Goal: Information Seeking & Learning: Learn about a topic

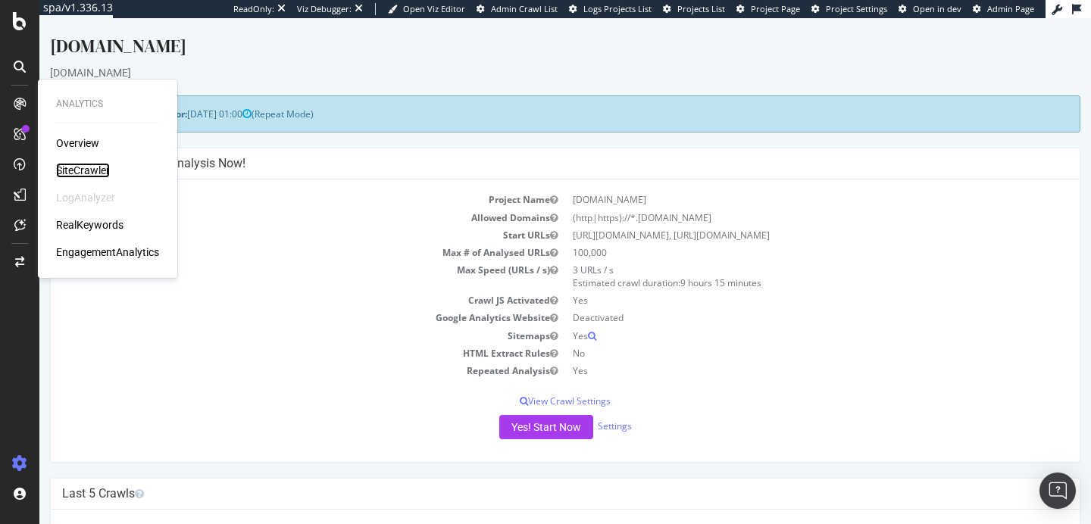
click at [89, 170] on div "SiteCrawler" at bounding box center [83, 170] width 54 height 15
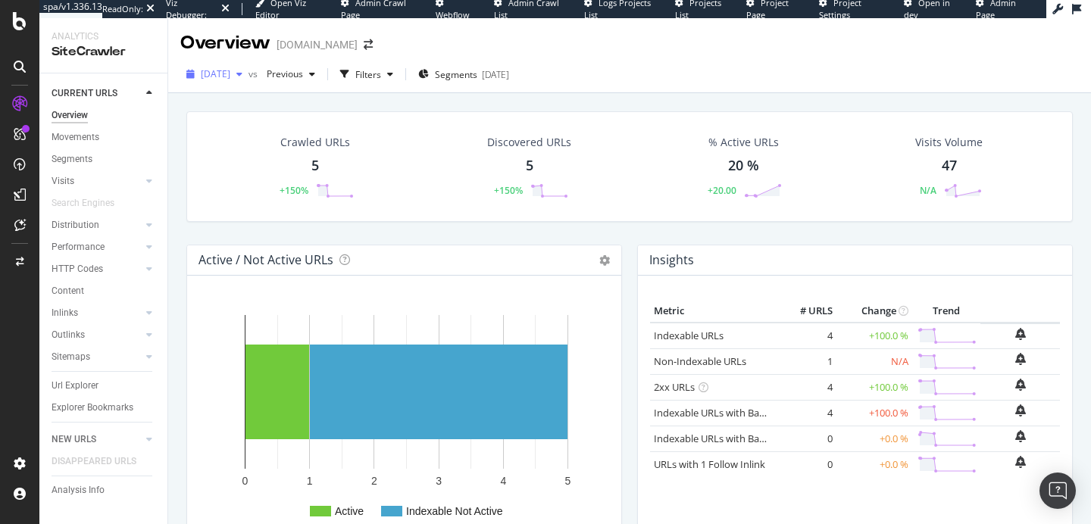
click at [230, 80] on span "[DATE]" at bounding box center [216, 73] width 30 height 13
click at [426, 114] on div "Crawled URLs 5 +150% Discovered URLs 5 +150% % Active URLs 20 % +20.00 Visits V…" at bounding box center [629, 166] width 886 height 111
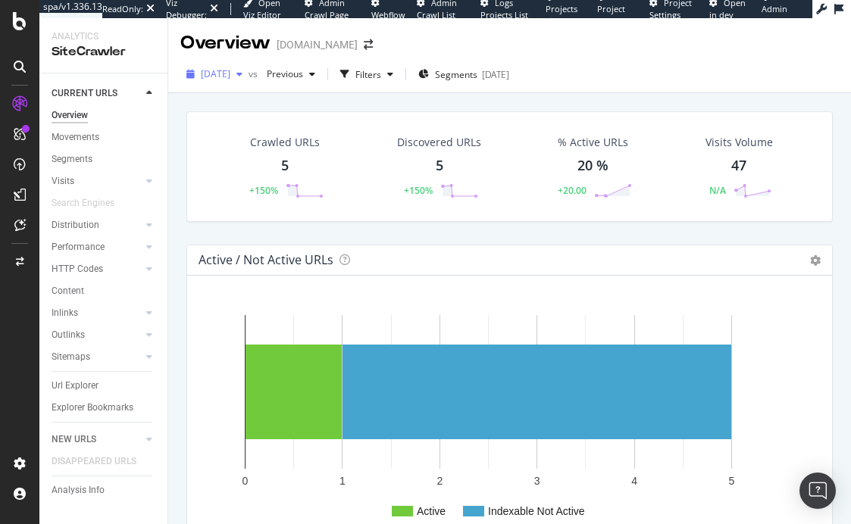
click at [230, 70] on span "[DATE]" at bounding box center [216, 73] width 30 height 13
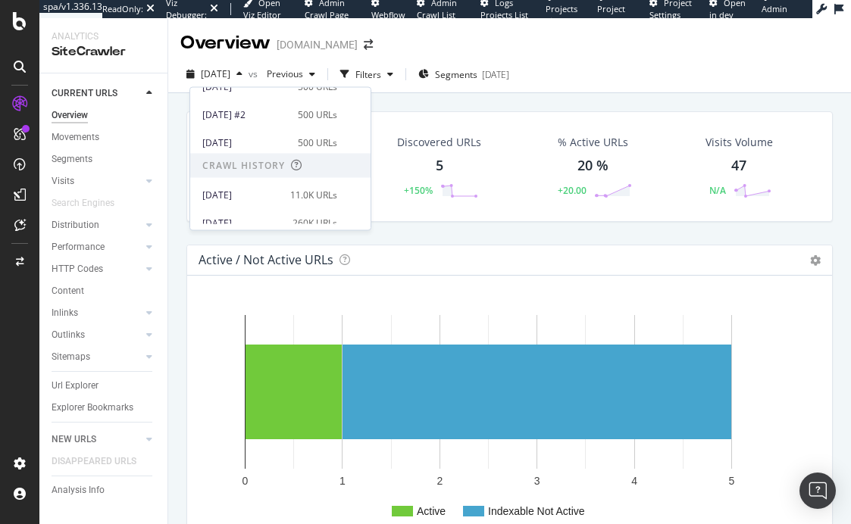
scroll to position [101, 0]
click at [267, 195] on div "[DATE]" at bounding box center [241, 193] width 79 height 14
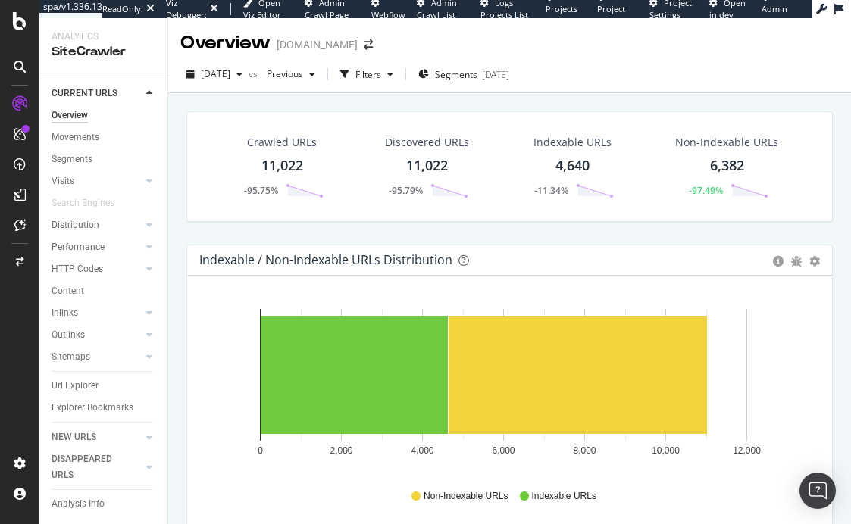
click at [486, 89] on div "2025 Aug. 4th vs Previous Filters Segments 2025-08-01" at bounding box center [509, 77] width 683 height 30
click at [477, 77] on span "Segments" at bounding box center [456, 74] width 42 height 13
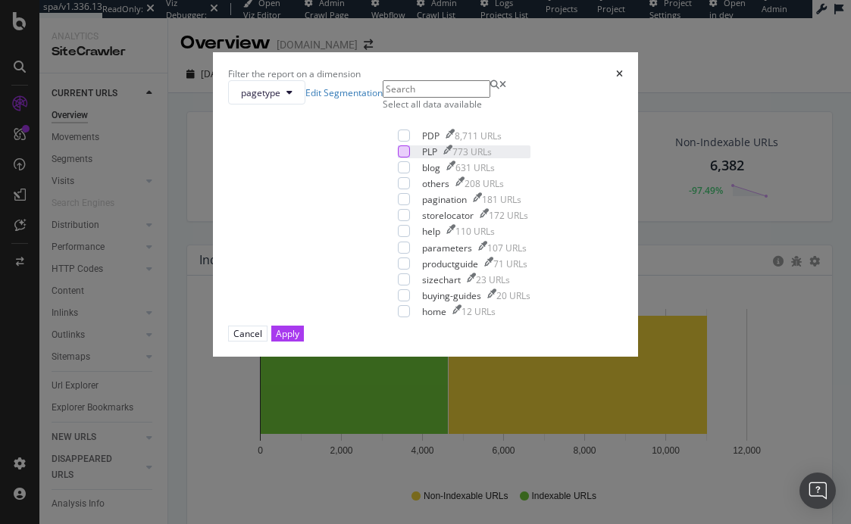
click at [398, 158] on div "modal" at bounding box center [404, 151] width 12 height 12
click at [299, 340] on div "Apply" at bounding box center [287, 333] width 23 height 13
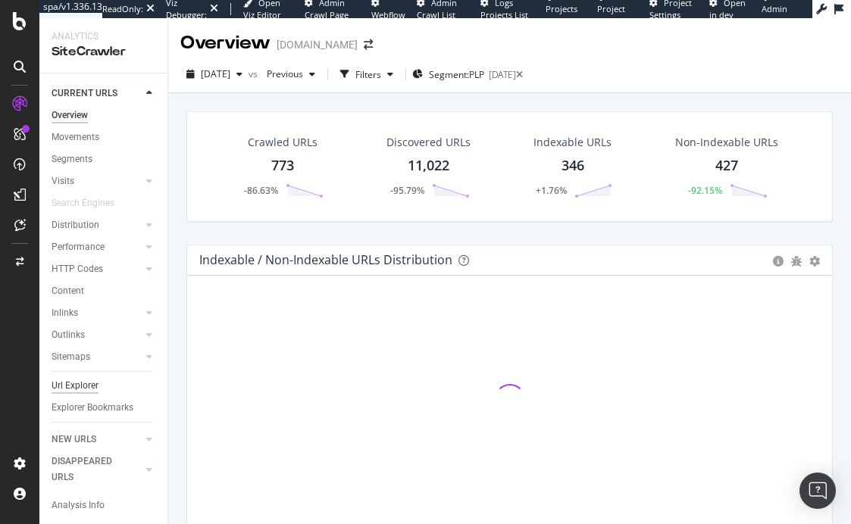
click at [83, 386] on div "Url Explorer" at bounding box center [75, 386] width 47 height 16
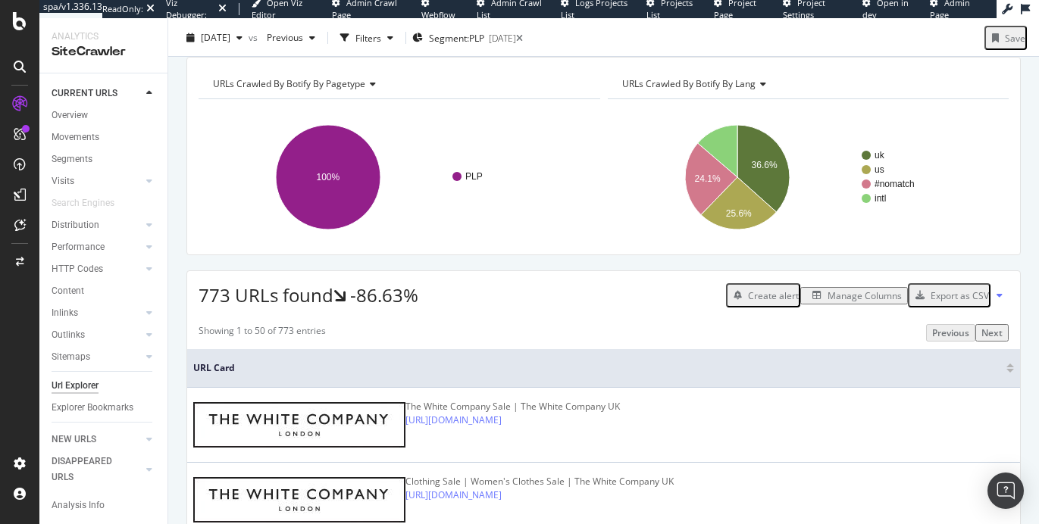
scroll to position [35, 0]
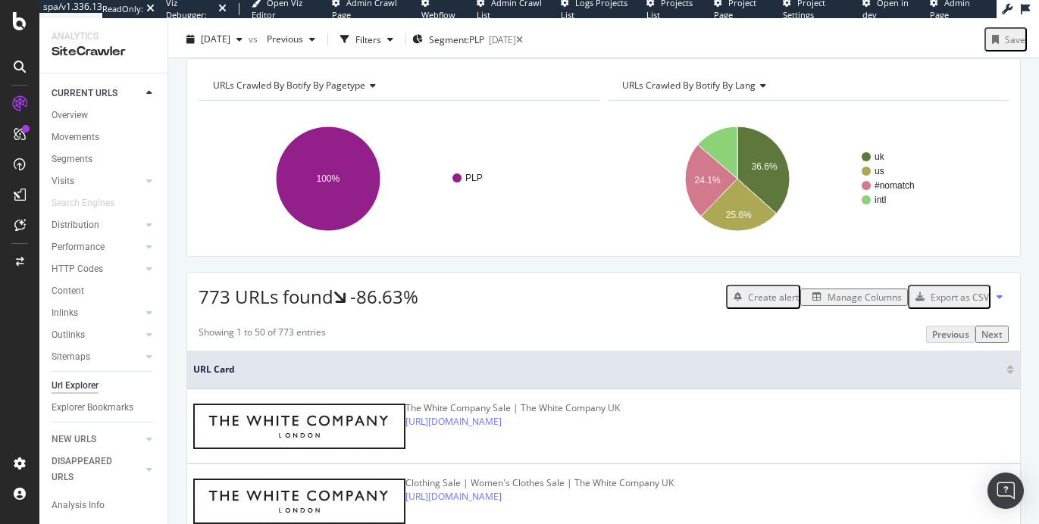
click at [837, 304] on div "Manage Columns" at bounding box center [864, 297] width 74 height 13
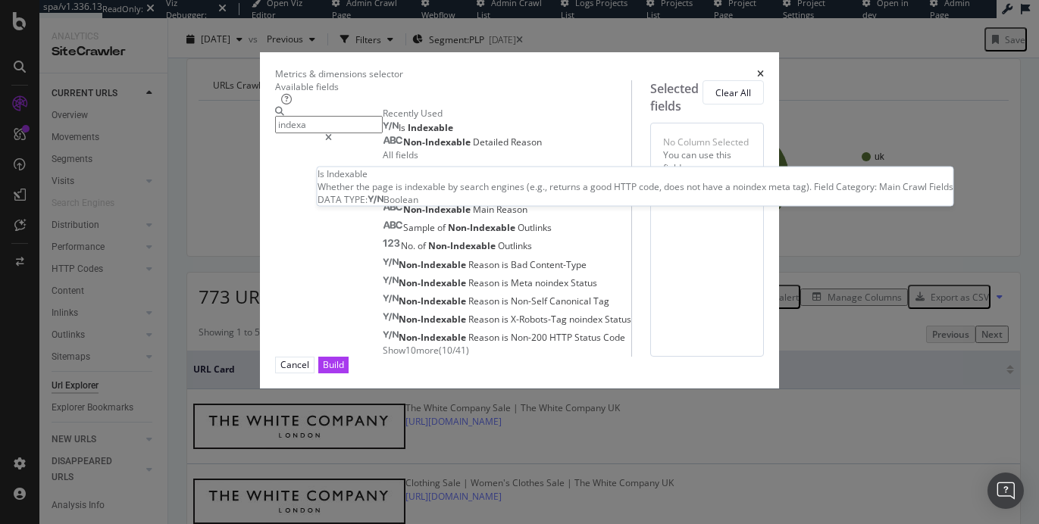
click at [383, 134] on div "Is Indexable" at bounding box center [418, 128] width 70 height 12
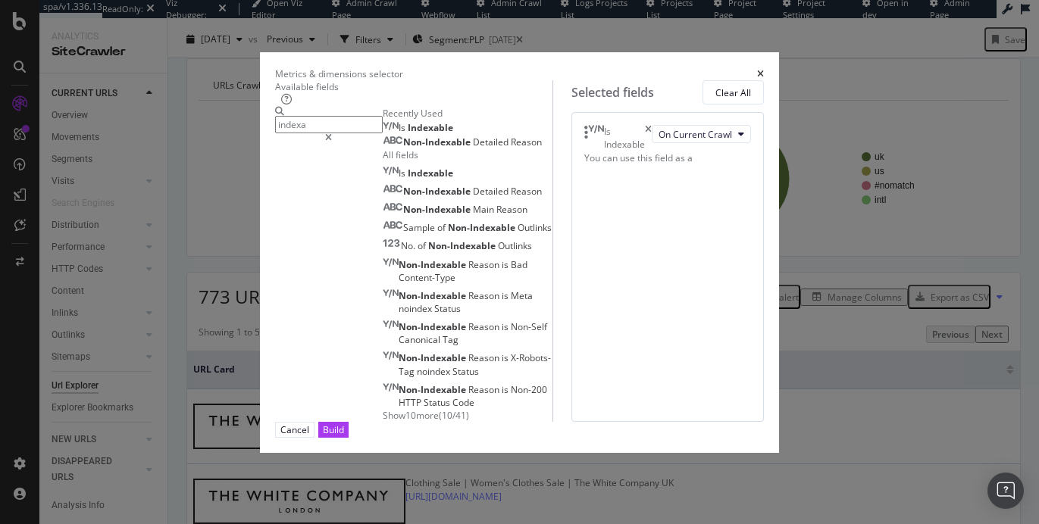
click at [277, 133] on input "indexa" at bounding box center [329, 124] width 108 height 17
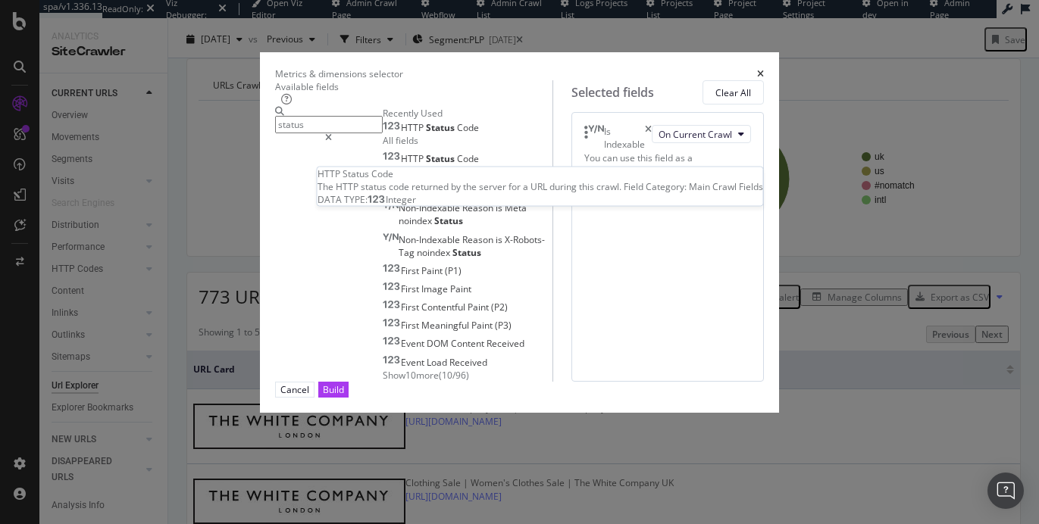
click at [401, 134] on span "HTTP" at bounding box center [413, 127] width 25 height 13
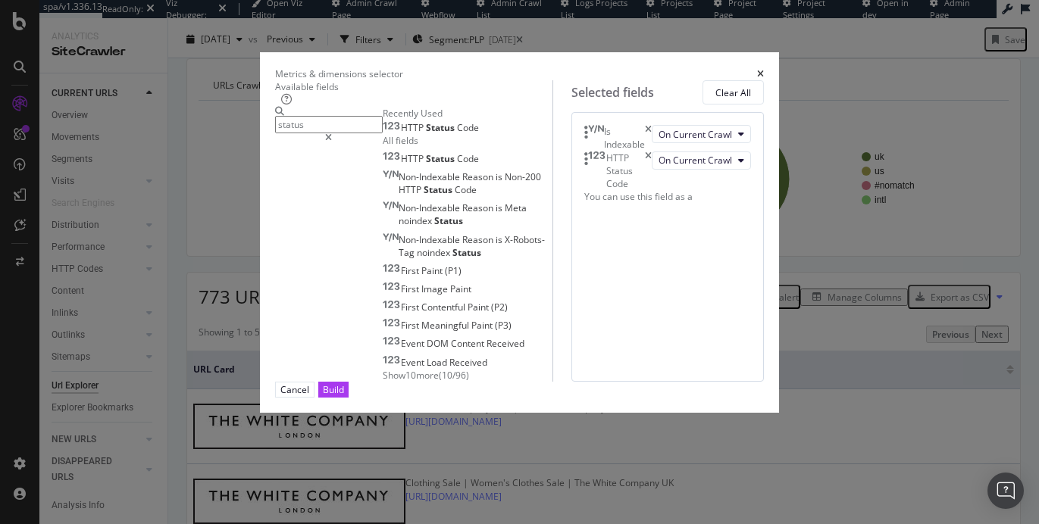
click at [275, 133] on input "status" at bounding box center [329, 124] width 108 height 17
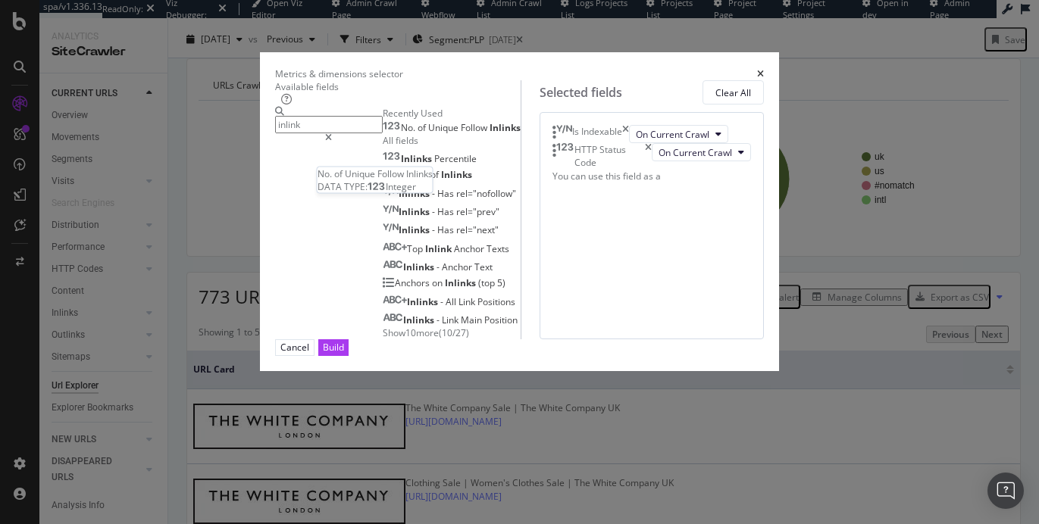
type input "inlink"
click at [428, 134] on span "Unique" at bounding box center [444, 127] width 33 height 13
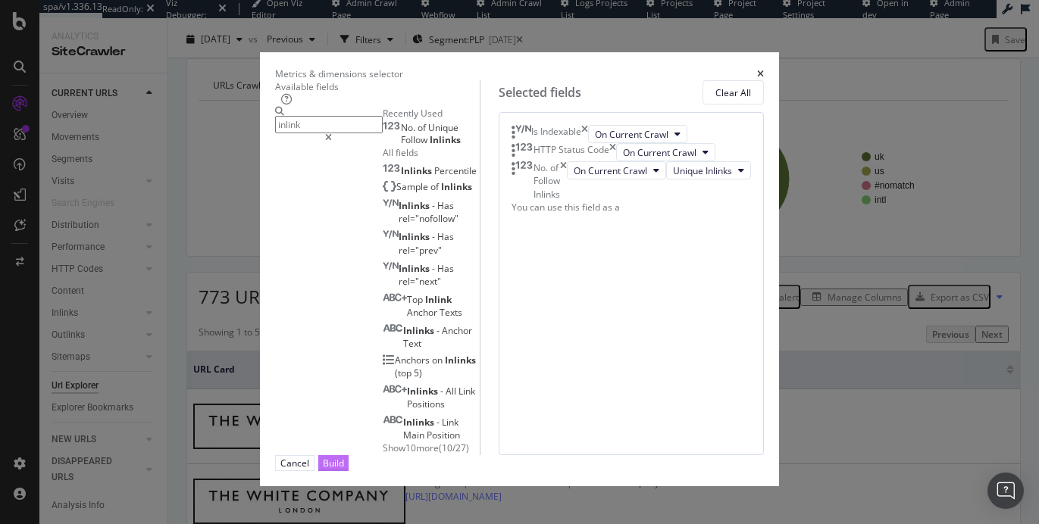
click at [344, 468] on div "Build" at bounding box center [333, 463] width 21 height 13
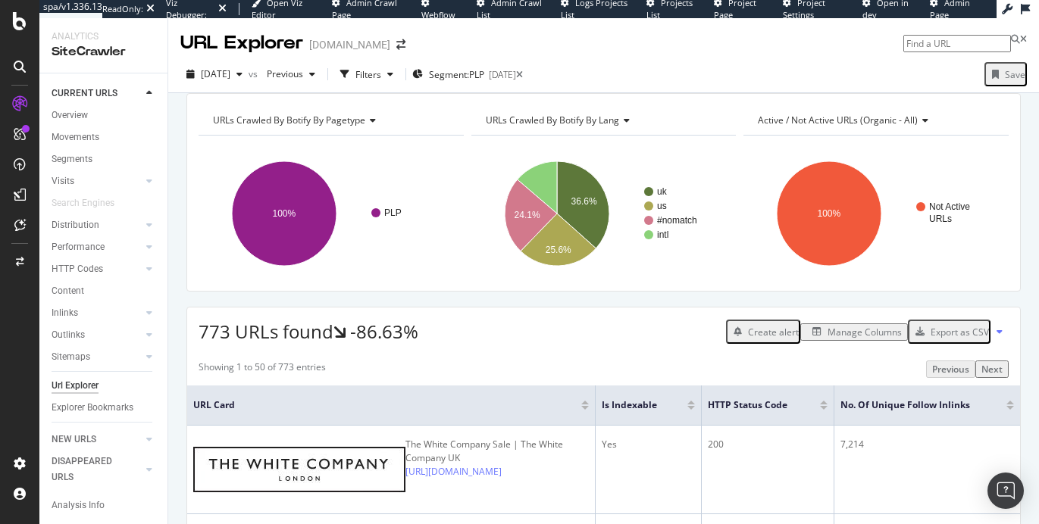
click at [813, 127] on span "Active / Not Active URLs (organic - all)" at bounding box center [838, 120] width 160 height 13
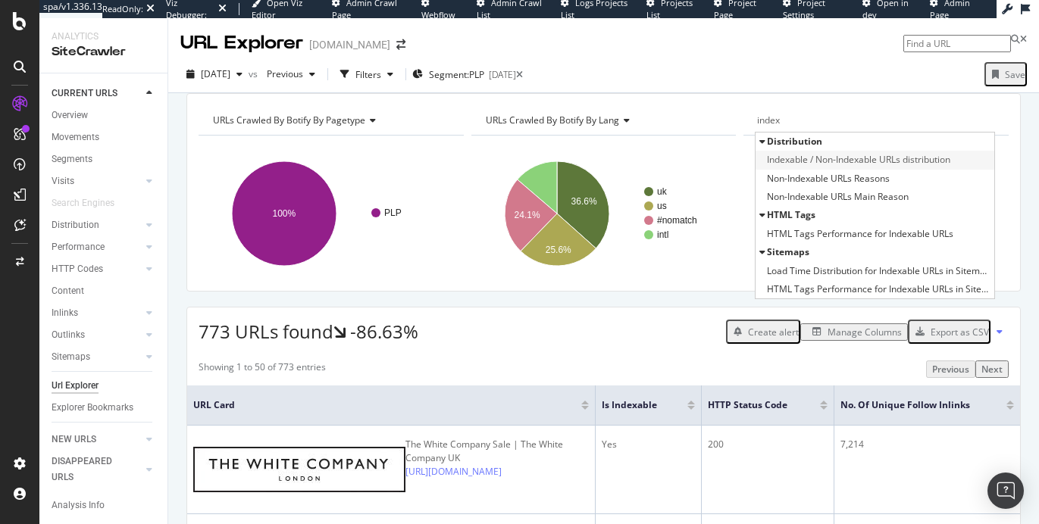
type input "index"
click at [814, 167] on span "Indexable / Non-Indexable URLs distribution" at bounding box center [858, 159] width 183 height 15
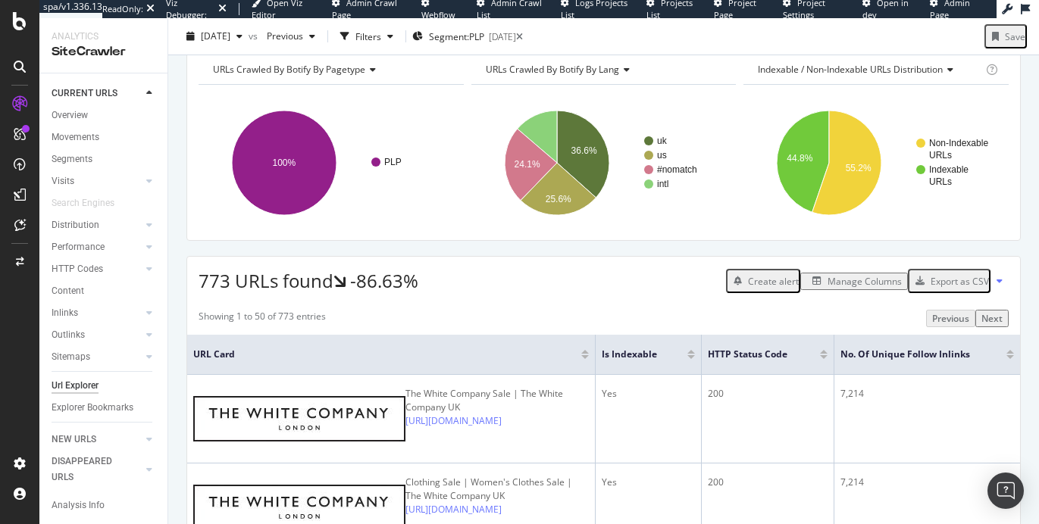
scroll to position [49, 0]
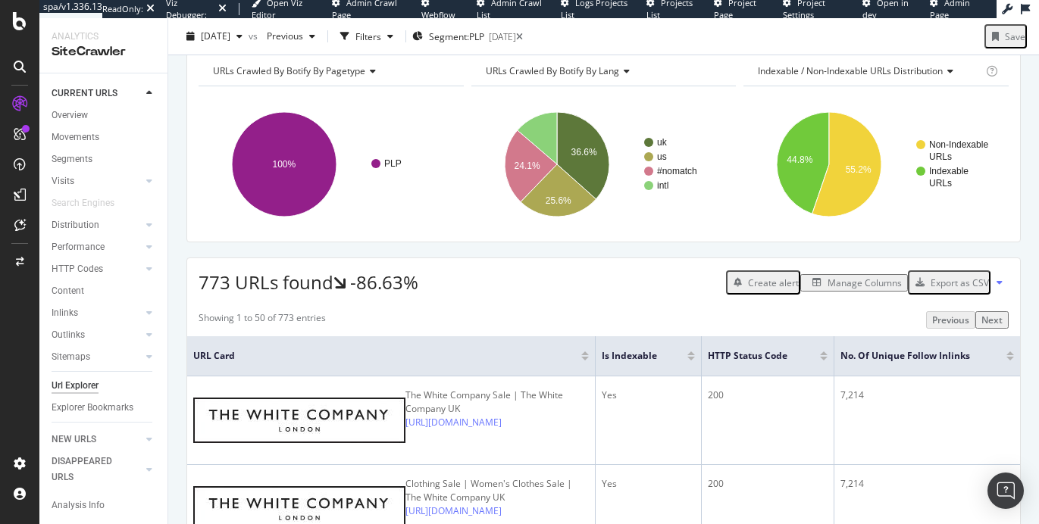
click at [834, 289] on div "Manage Columns" at bounding box center [864, 283] width 74 height 13
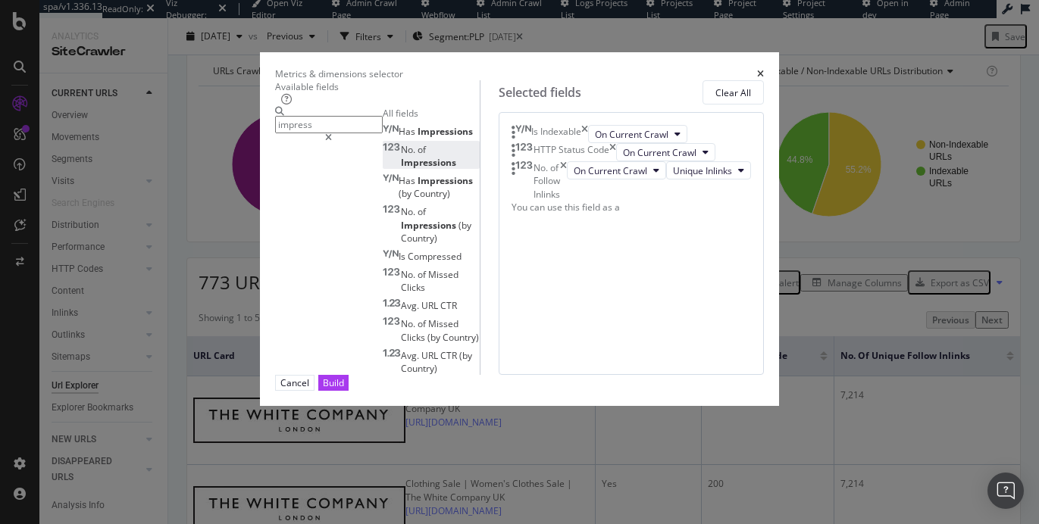
click at [387, 169] on div "No. of Impressions" at bounding box center [432, 156] width 98 height 26
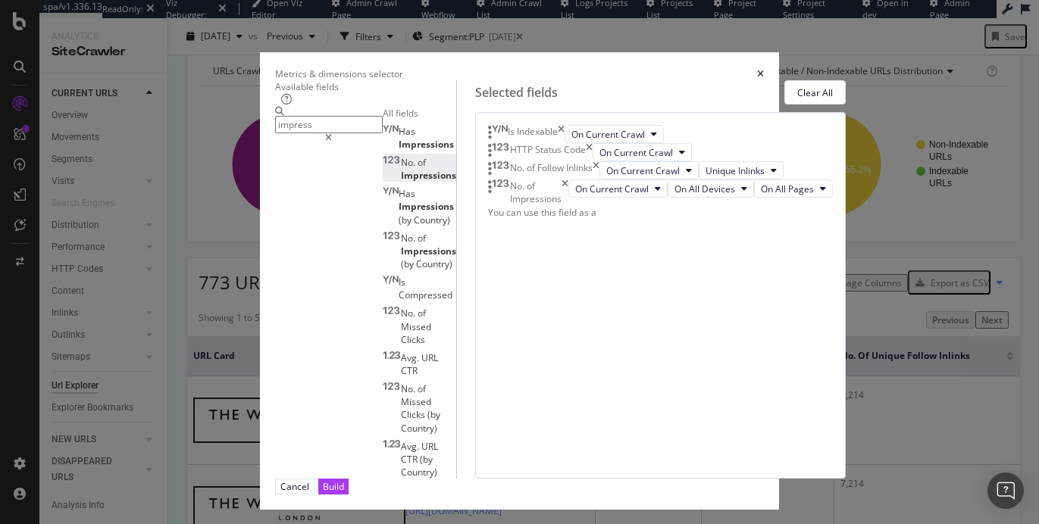
click at [302, 133] on input "impress" at bounding box center [329, 124] width 108 height 17
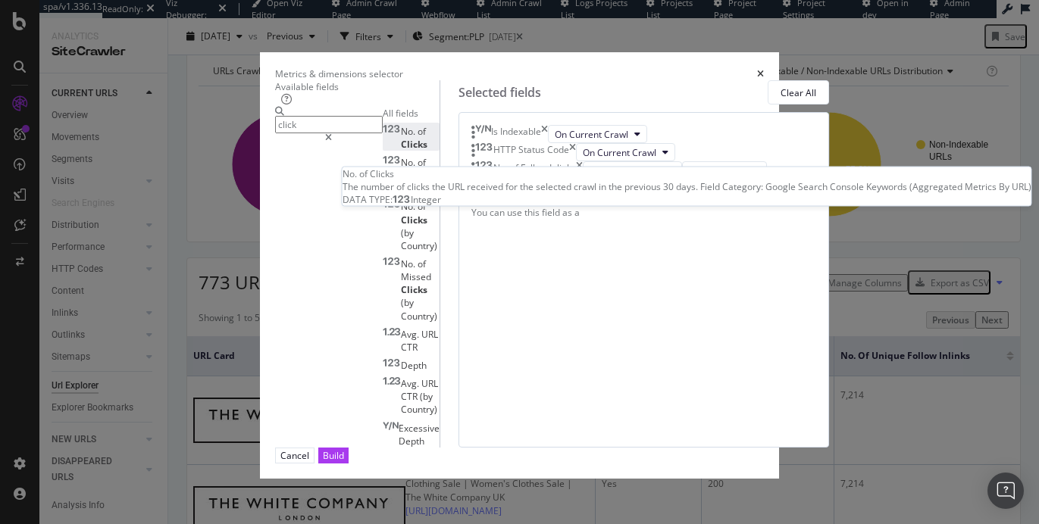
type input "click"
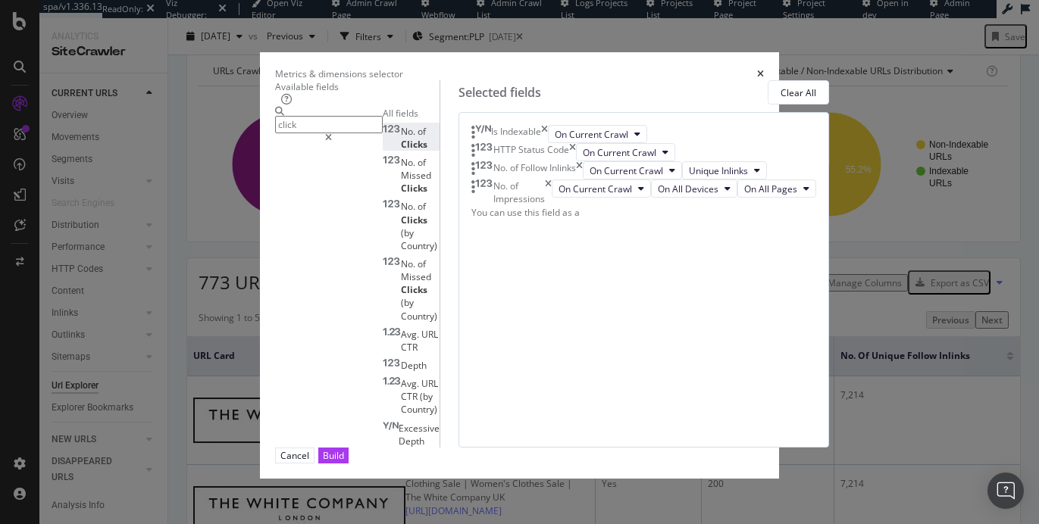
click at [401, 138] on span "No." at bounding box center [409, 131] width 17 height 13
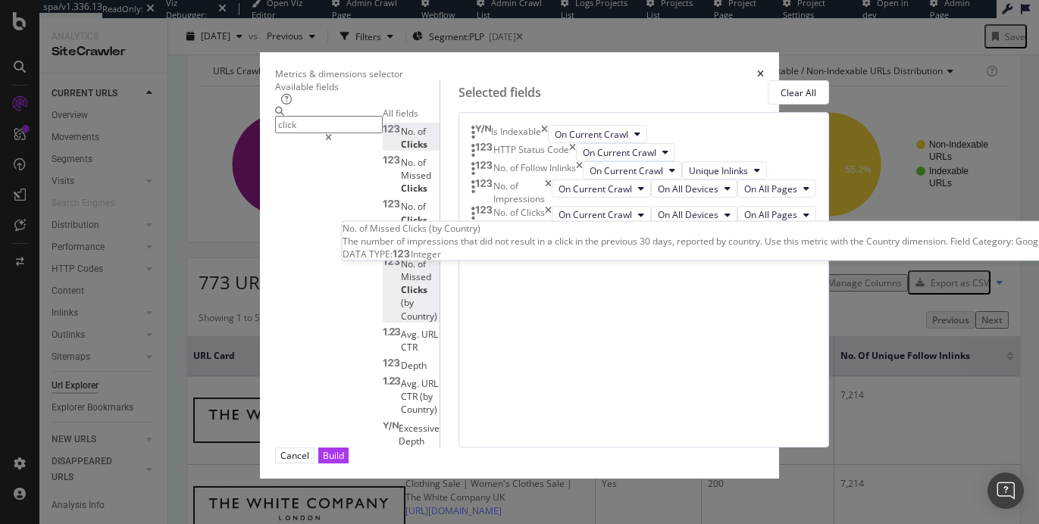
scroll to position [31, 0]
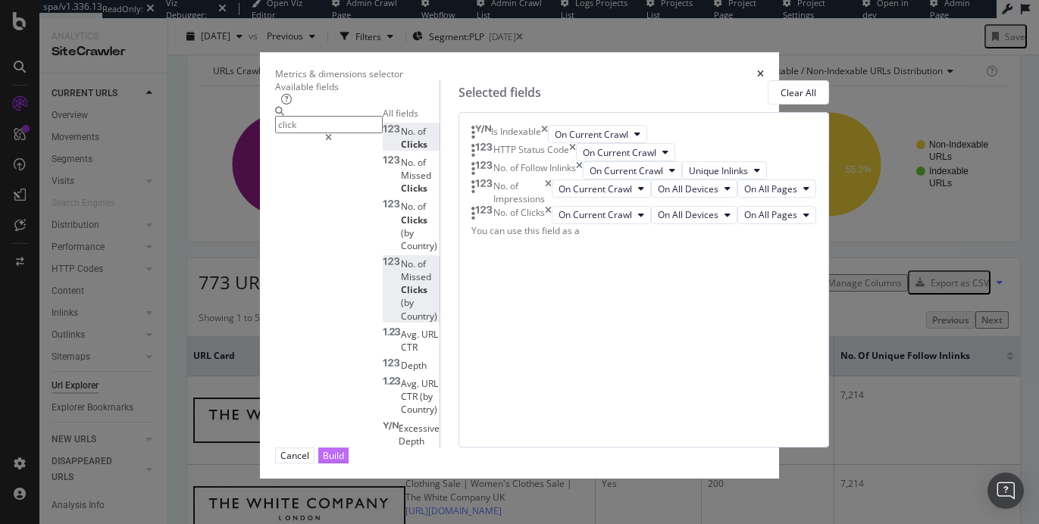
click at [348, 464] on button "Build" at bounding box center [333, 456] width 30 height 16
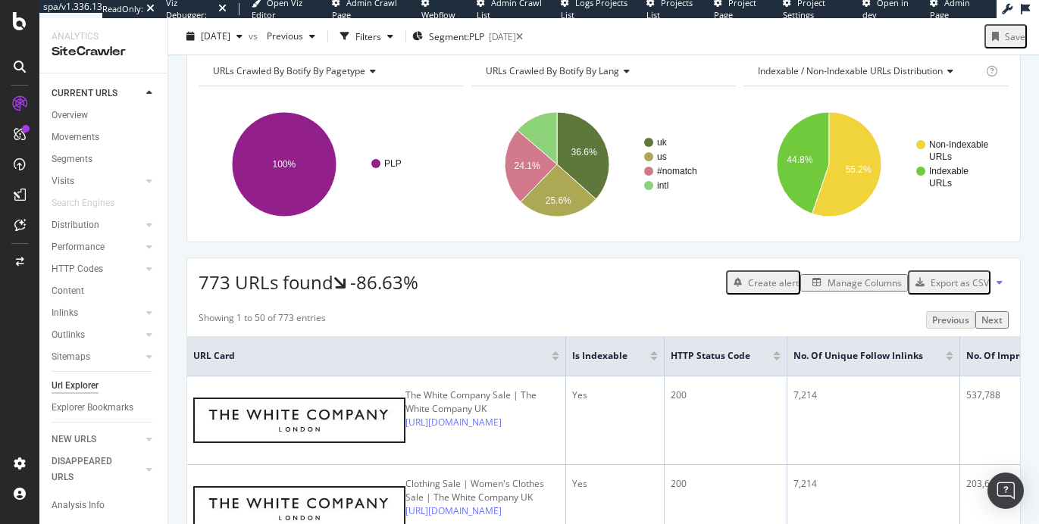
click at [930, 289] on div "Export as CSV" at bounding box center [959, 283] width 58 height 13
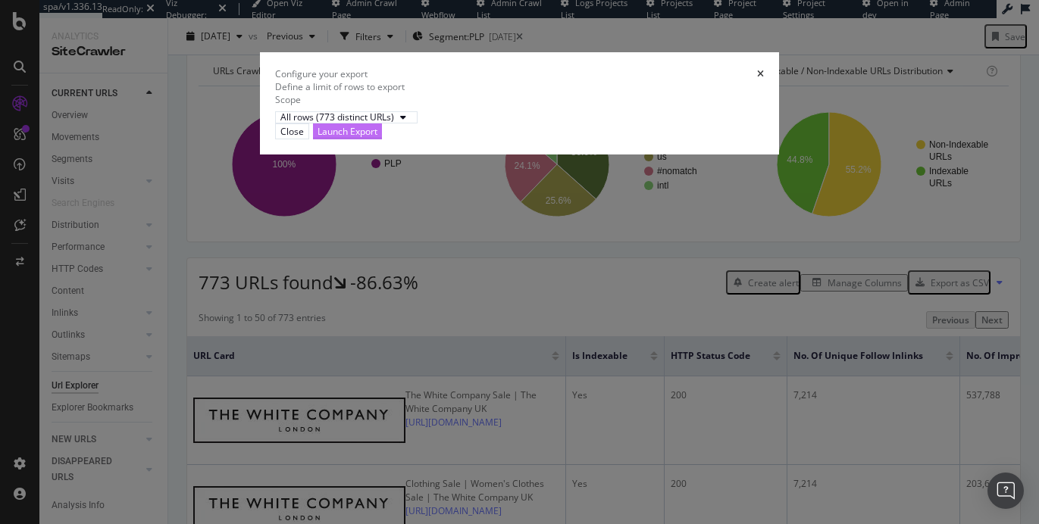
click at [377, 138] on div "Launch Export" at bounding box center [347, 131] width 60 height 13
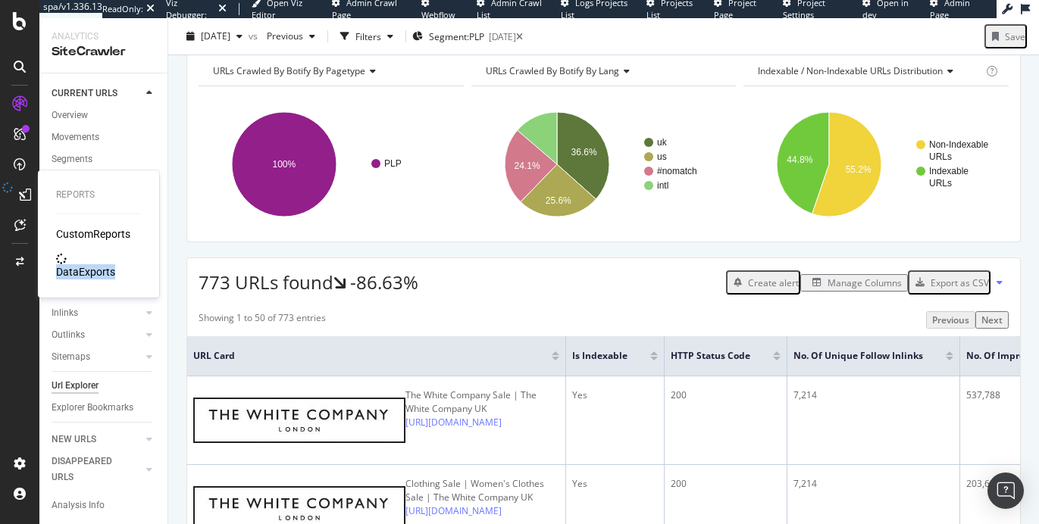
drag, startPoint x: 85, startPoint y: 264, endPoint x: 159, endPoint y: 218, distance: 87.0
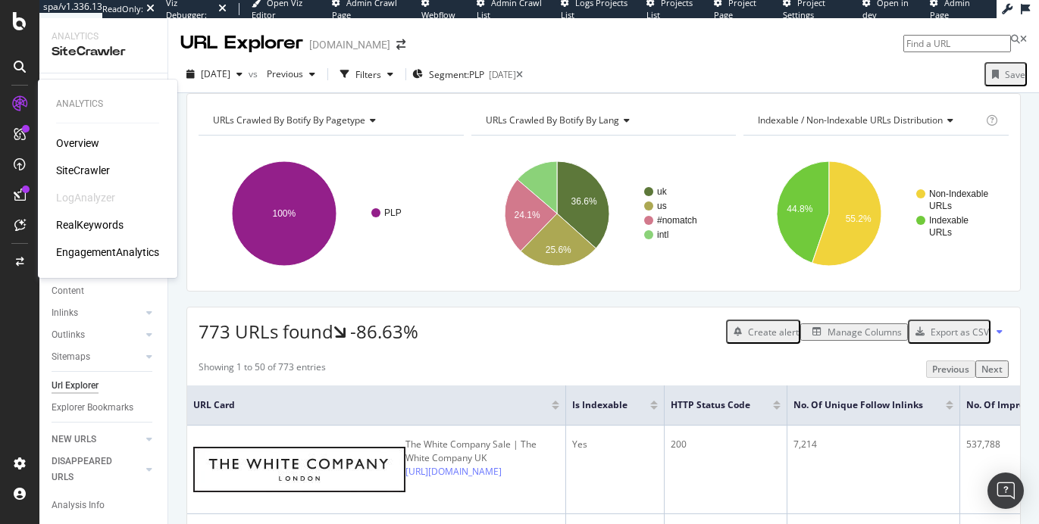
click at [90, 209] on div "Overview SiteCrawler LogAnalyzer RealKeywords EngagementAnalytics" at bounding box center [107, 198] width 103 height 124
click at [86, 220] on div "RealKeywords" at bounding box center [89, 224] width 67 height 15
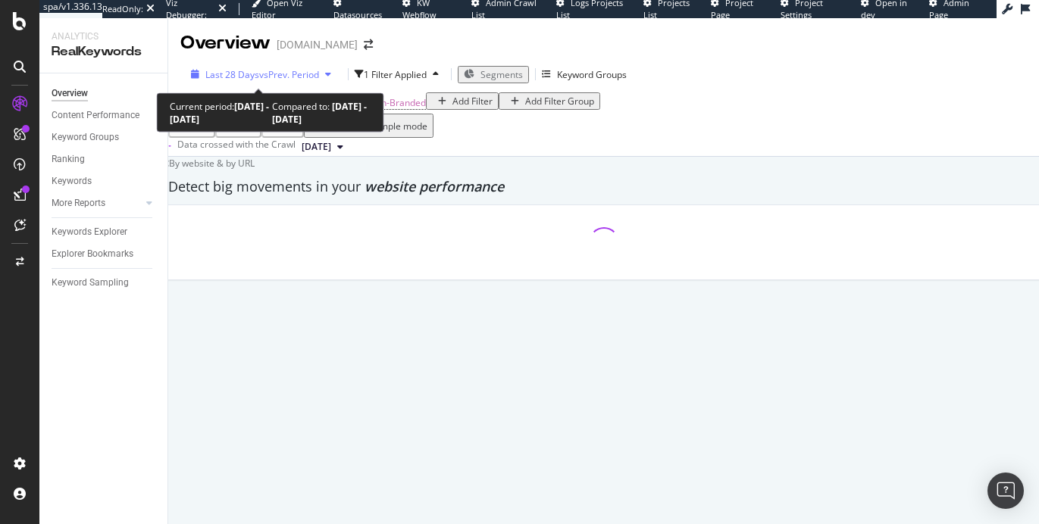
click at [290, 81] on div "Last 28 Days vs Prev. Period" at bounding box center [261, 74] width 152 height 13
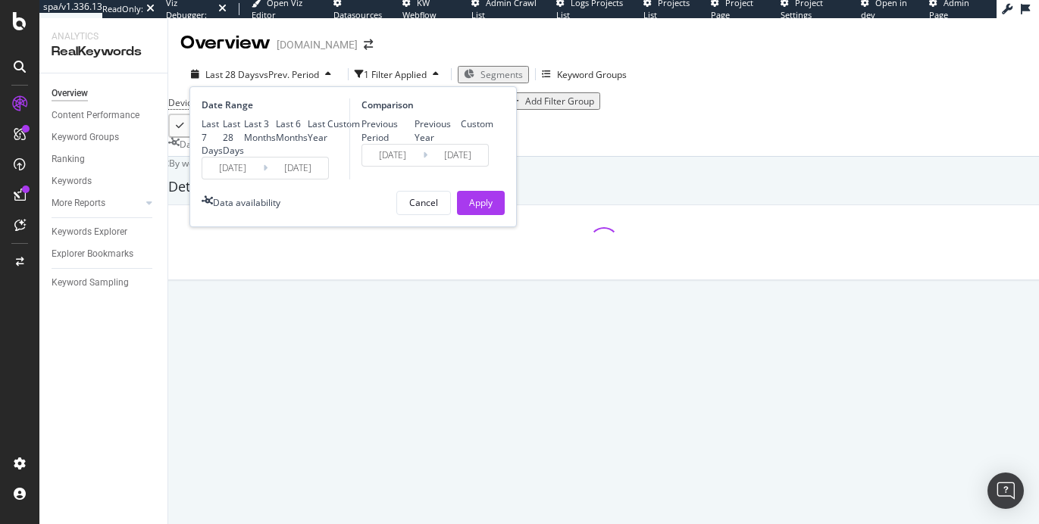
click at [308, 143] on div "Last Year" at bounding box center [318, 130] width 20 height 26
type input "2024/08/24"
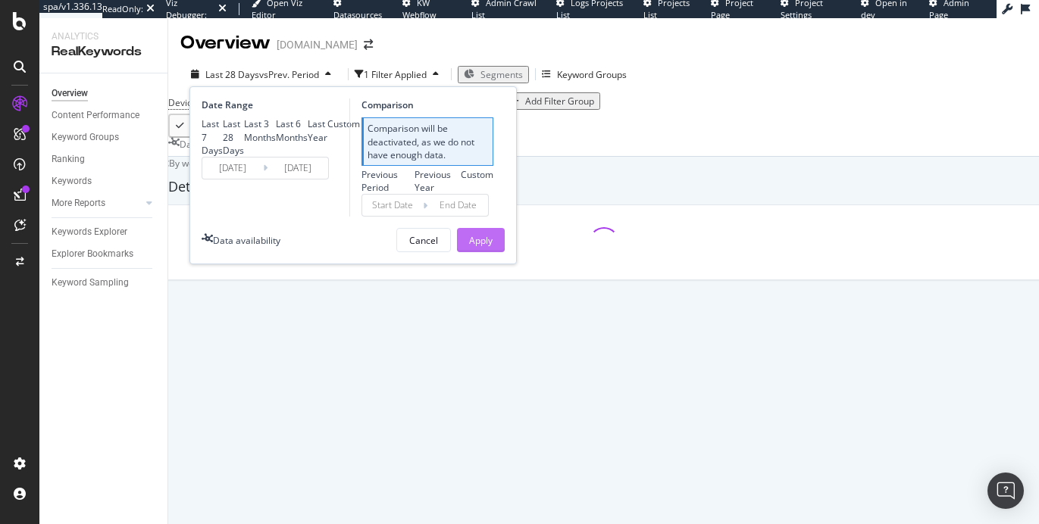
click at [472, 247] on div "Apply" at bounding box center [480, 240] width 23 height 13
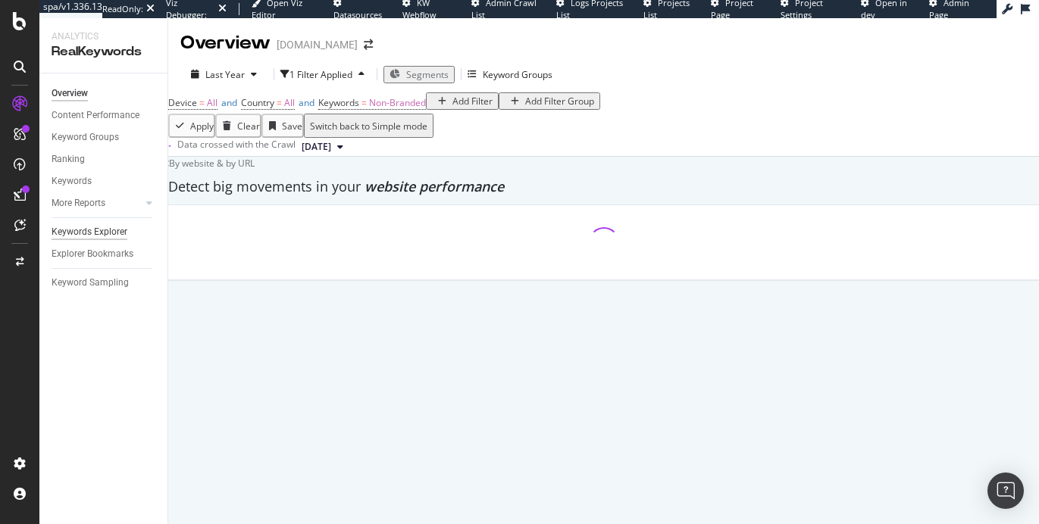
click at [90, 227] on div "Keywords Explorer" at bounding box center [90, 232] width 76 height 16
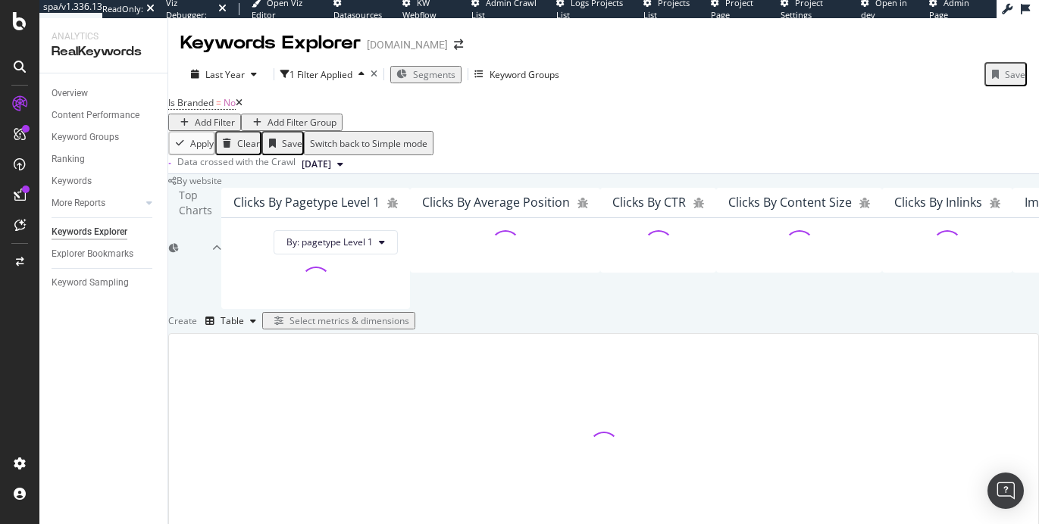
click at [242, 108] on icon at bounding box center [239, 102] width 7 height 9
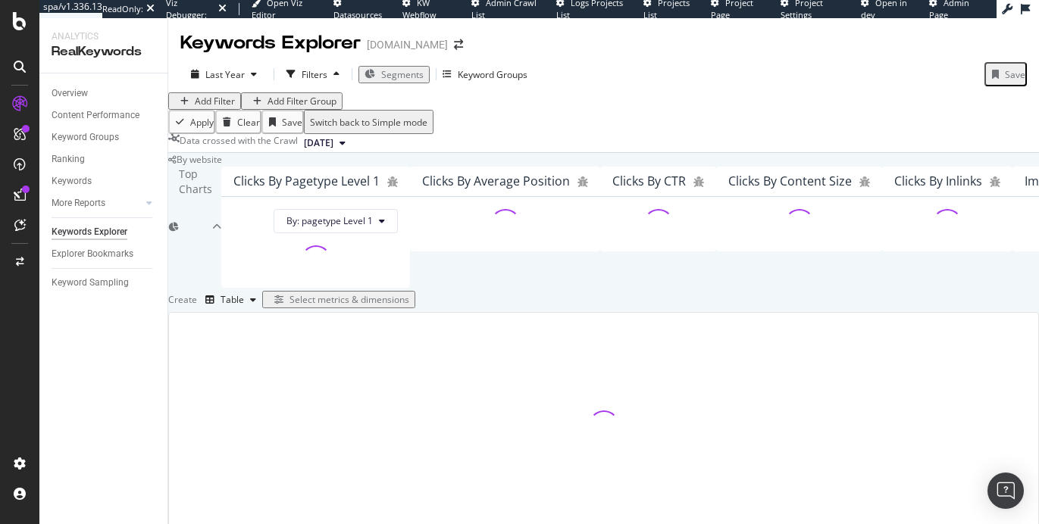
click at [405, 74] on span "Segments" at bounding box center [402, 74] width 42 height 13
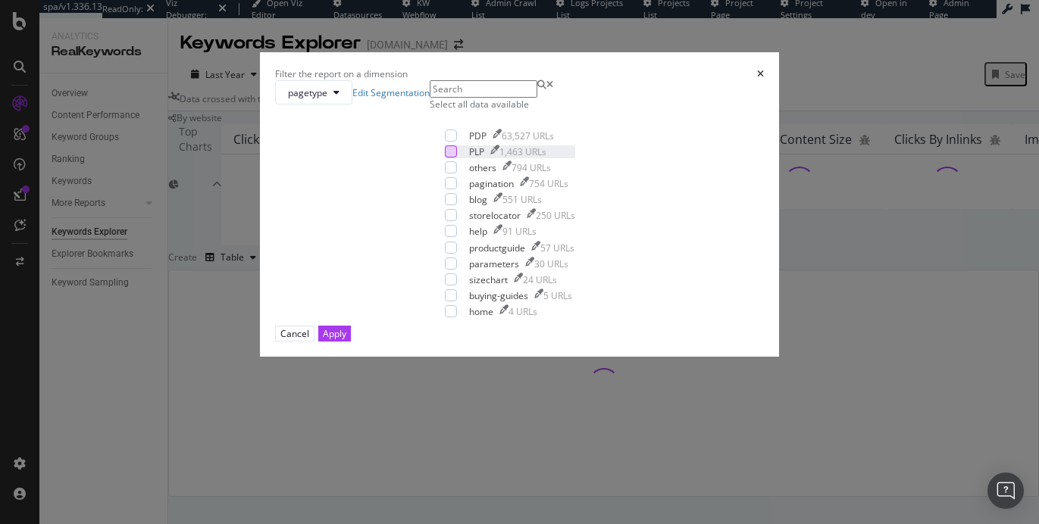
click at [445, 158] on div "modal" at bounding box center [451, 151] width 12 height 12
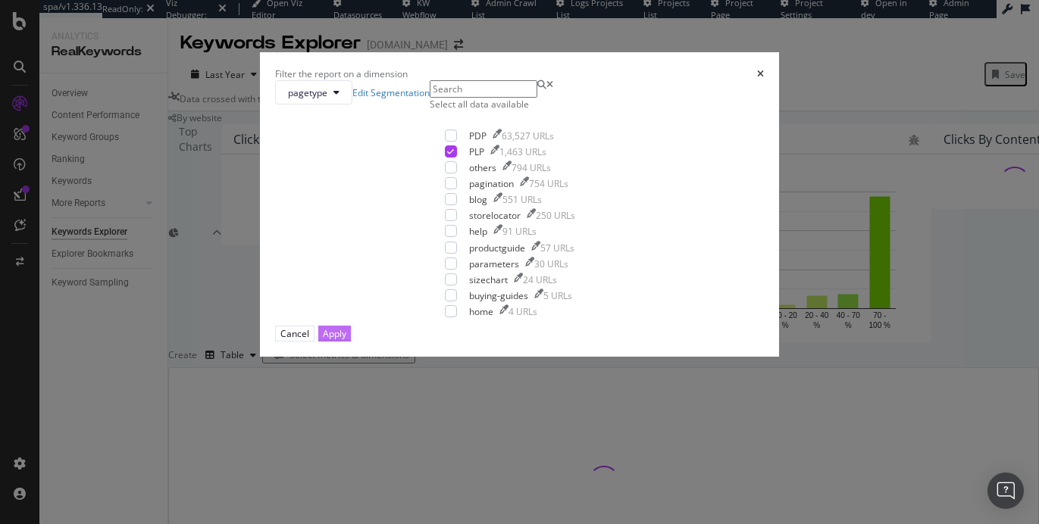
click at [346, 340] on div "Apply" at bounding box center [334, 333] width 23 height 13
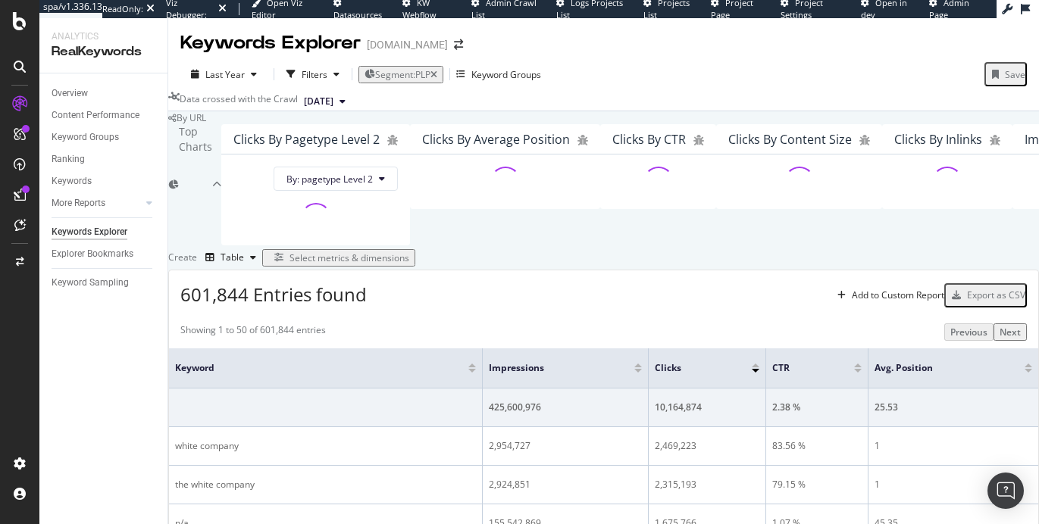
scroll to position [351, 0]
click at [415, 249] on button "Select metrics & dimensions" at bounding box center [338, 257] width 153 height 17
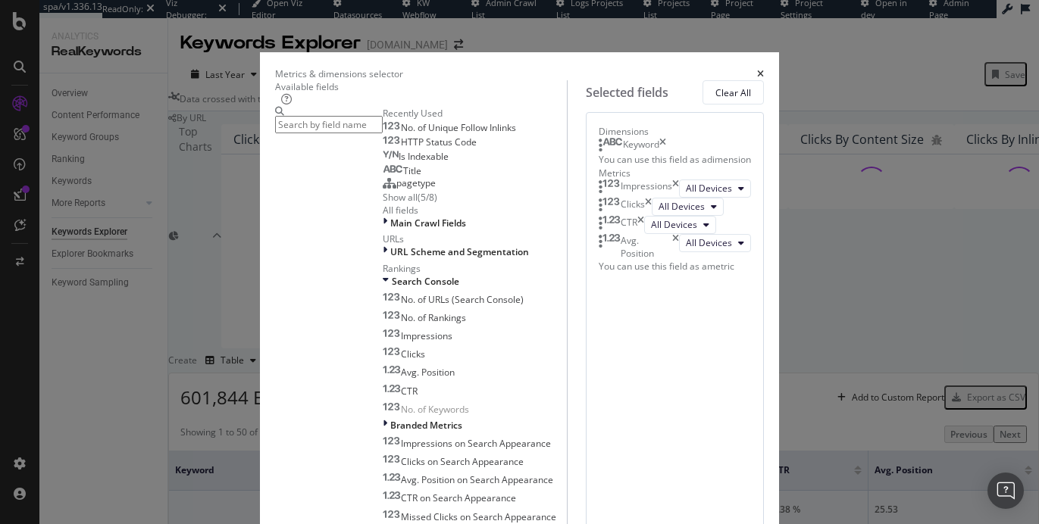
click at [666, 153] on icon "times" at bounding box center [662, 145] width 7 height 15
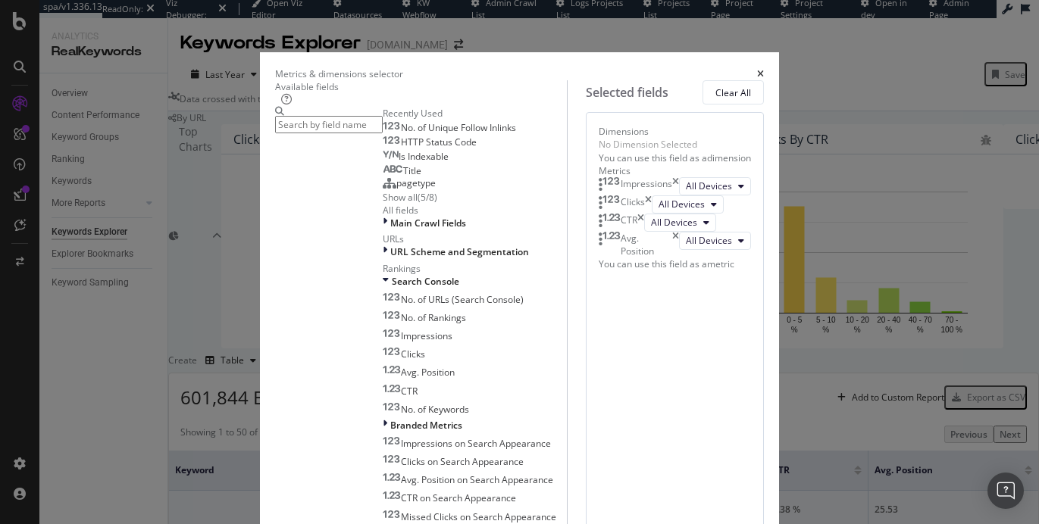
click at [296, 133] on input "modal" at bounding box center [329, 124] width 108 height 17
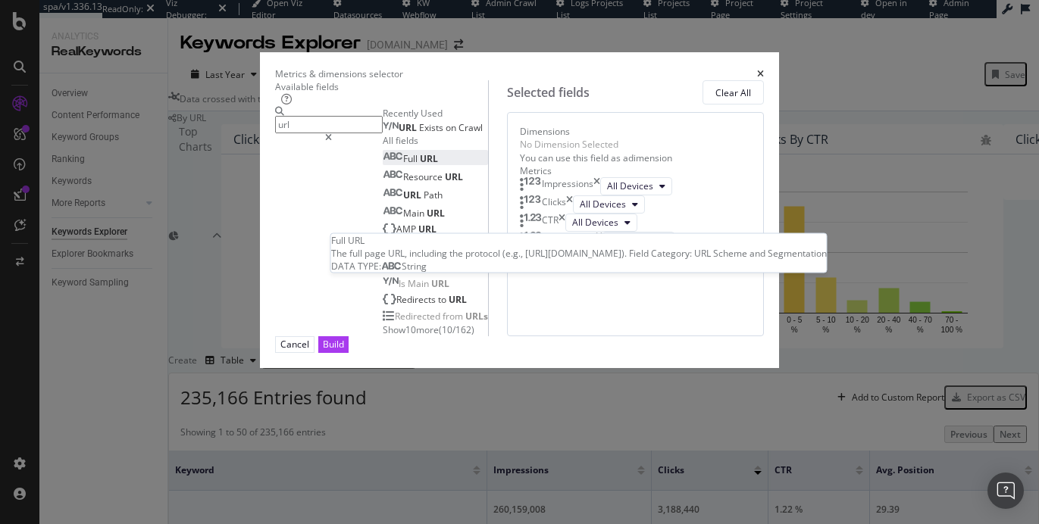
type input "url"
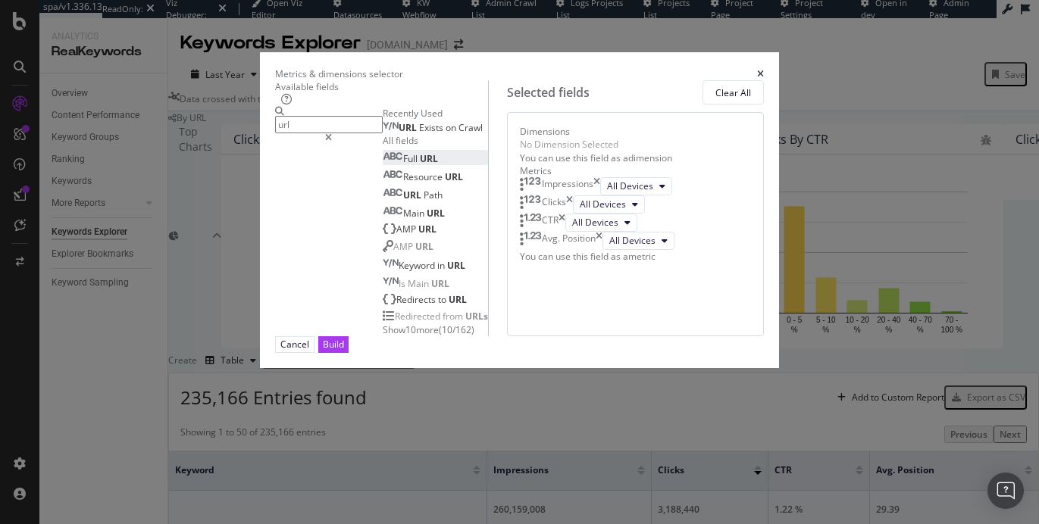
click at [383, 165] on div "Full URL" at bounding box center [410, 158] width 55 height 13
click at [344, 351] on div "Build" at bounding box center [333, 344] width 21 height 13
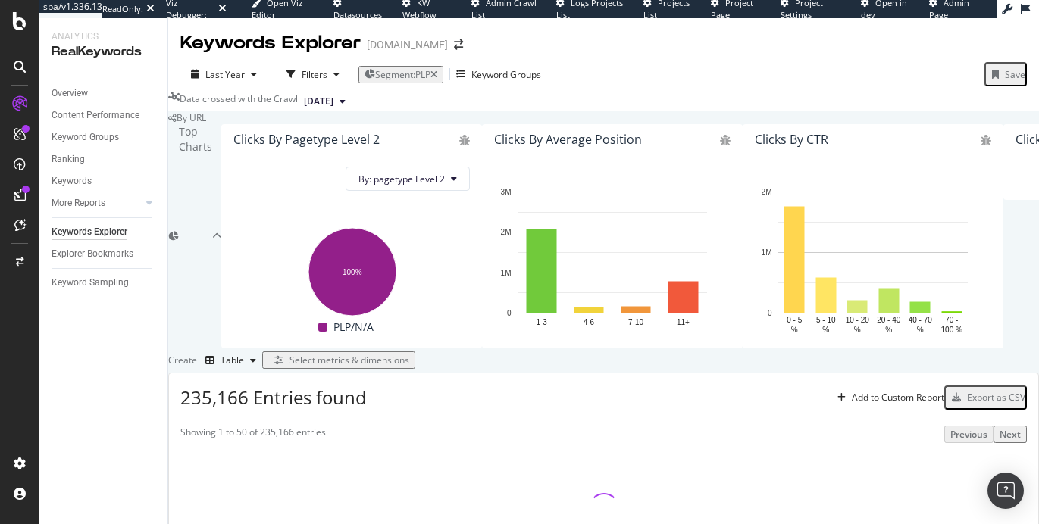
scroll to position [282, 0]
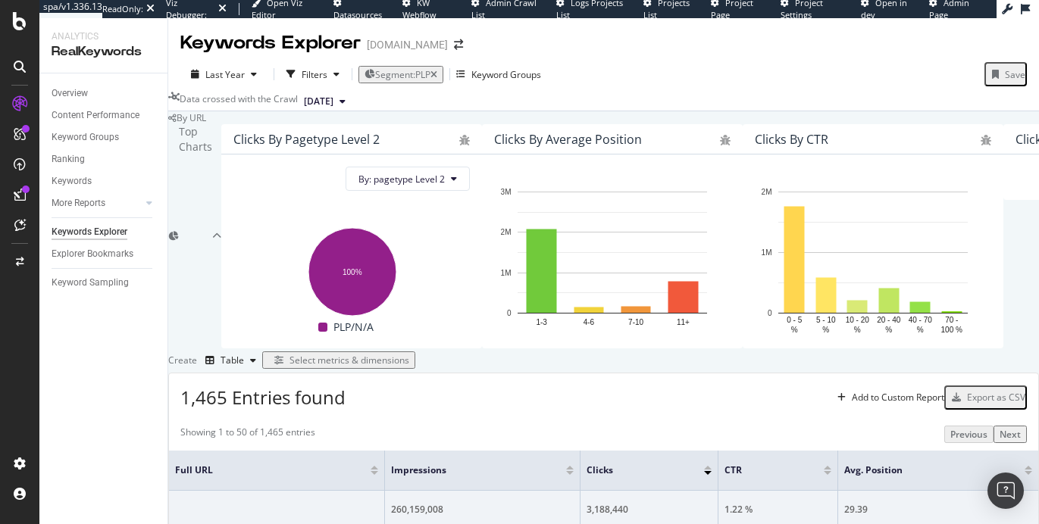
click at [409, 354] on div "Select metrics & dimensions" at bounding box center [349, 360] width 120 height 13
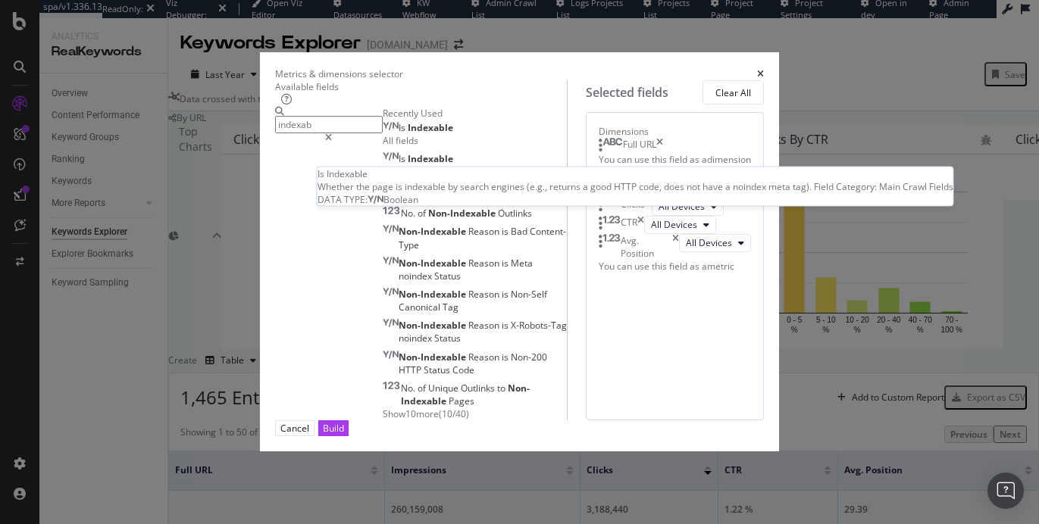
click at [383, 134] on div "Is Indexable" at bounding box center [418, 128] width 70 height 12
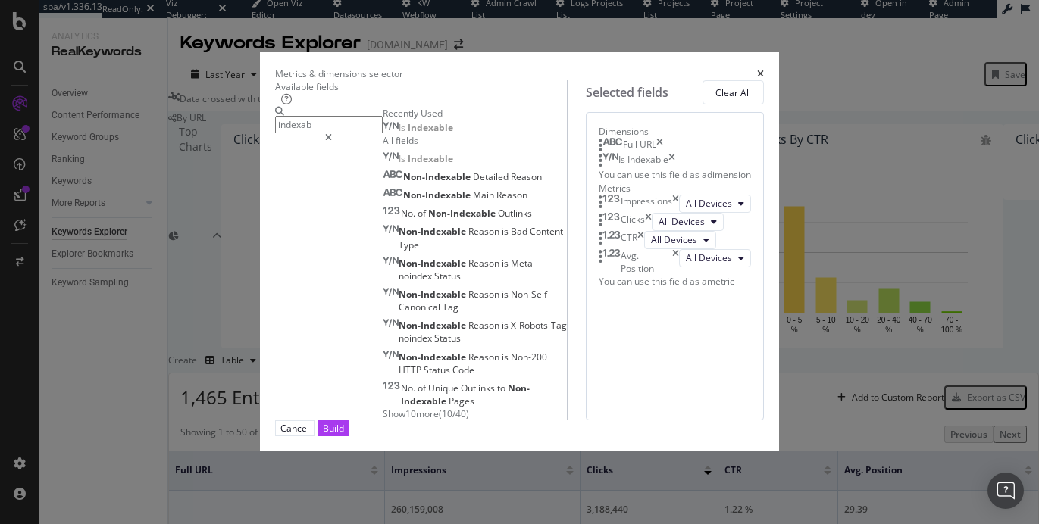
click at [275, 130] on input "indexab" at bounding box center [329, 124] width 108 height 17
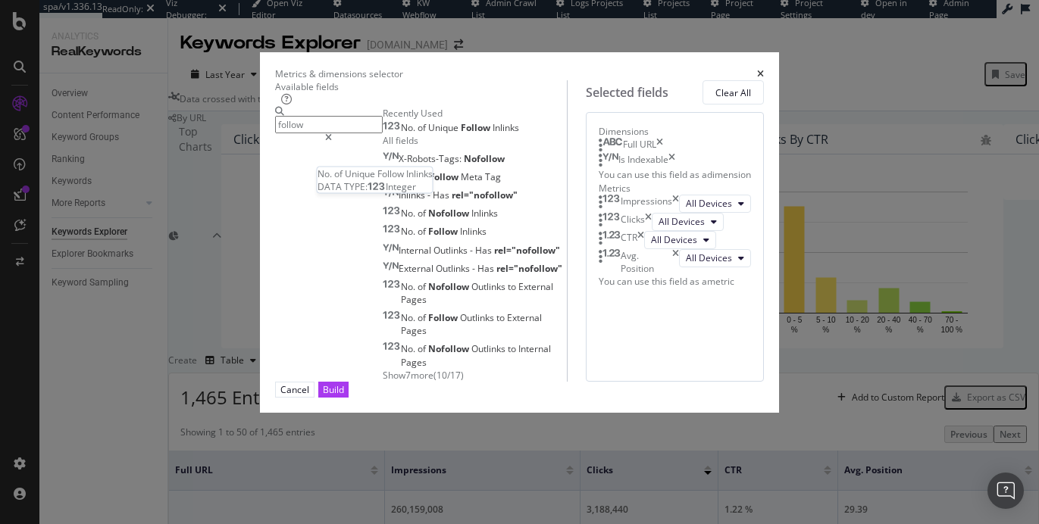
click at [428, 134] on span "Unique" at bounding box center [444, 127] width 33 height 13
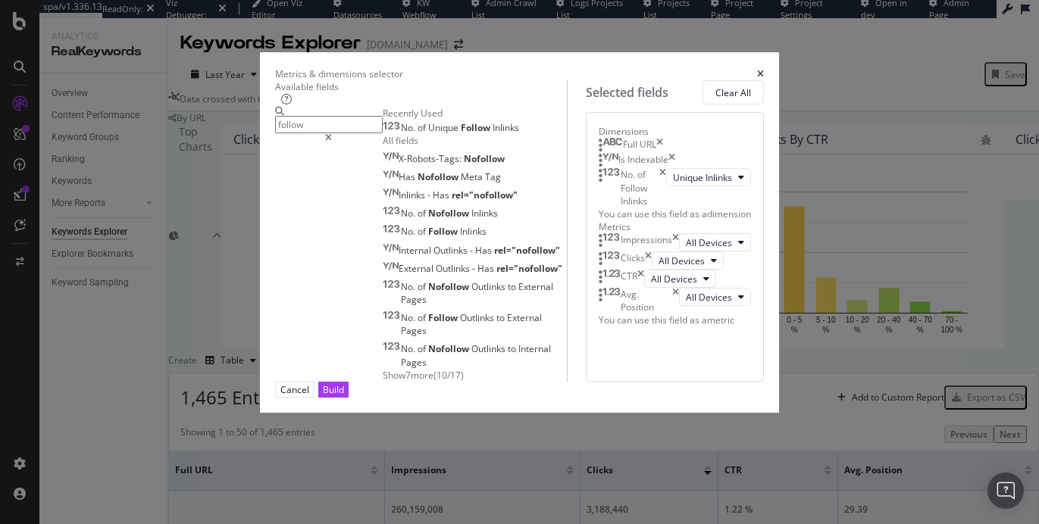
click at [275, 133] on input "follow" at bounding box center [329, 124] width 108 height 17
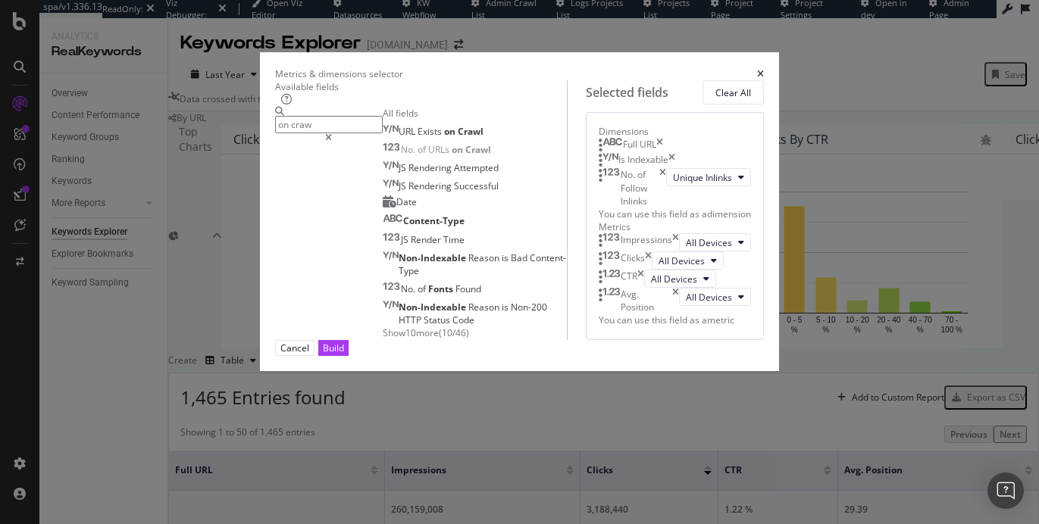
type input "on craw"
click at [458, 138] on span "Crawl" at bounding box center [471, 131] width 26 height 13
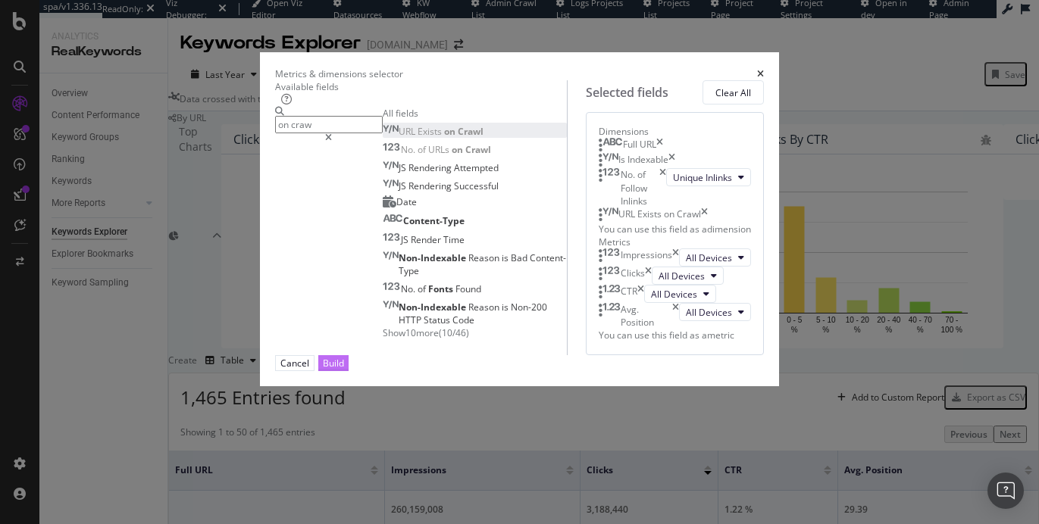
click at [344, 370] on div "Build" at bounding box center [333, 363] width 21 height 13
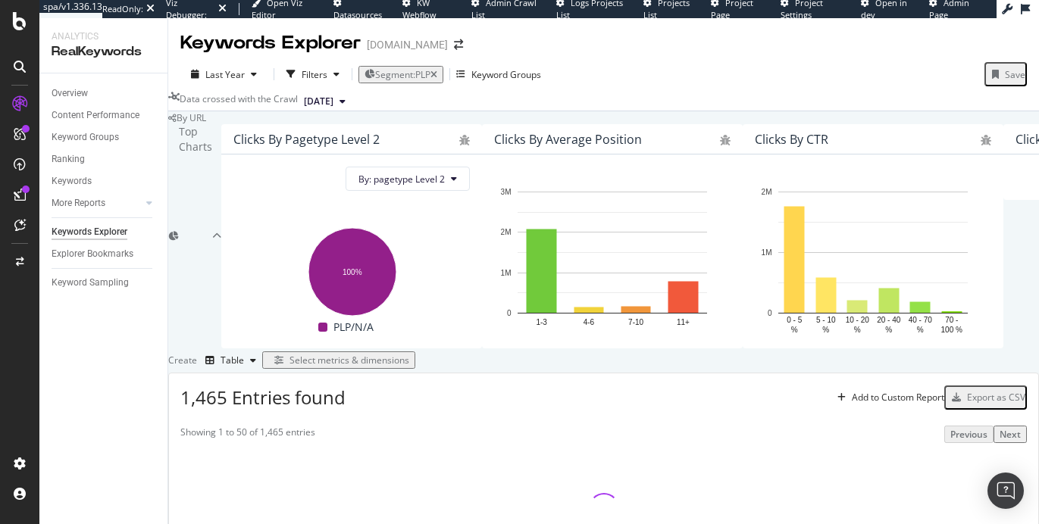
click at [409, 354] on div "Select metrics & dimensions" at bounding box center [349, 360] width 120 height 13
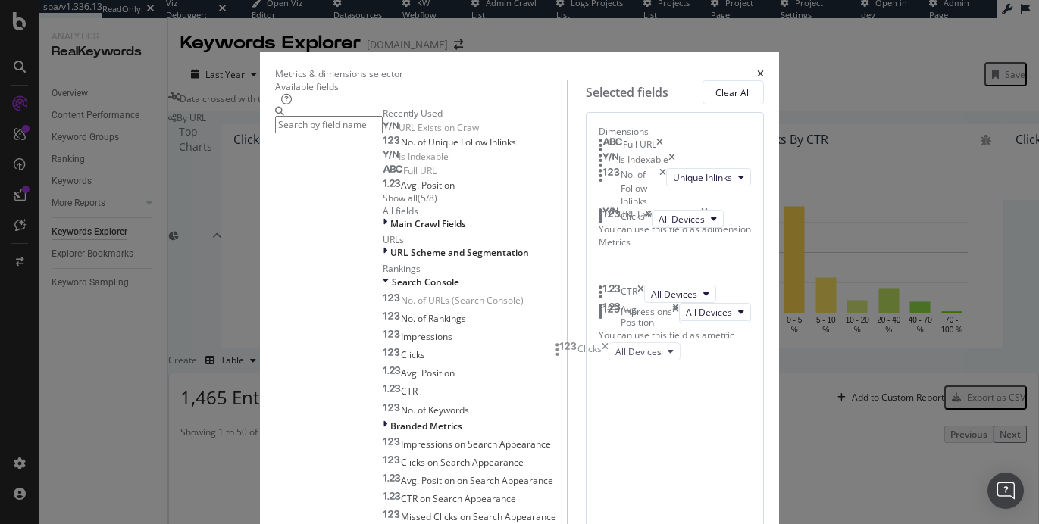
drag, startPoint x: 559, startPoint y: 424, endPoint x: 566, endPoint y: 370, distance: 54.2
click at [564, 353] on body "spa/v1.336.13 ReadOnly: Viz Debugger: Open Viz Editor Datasources KW Webflow Ad…" at bounding box center [519, 262] width 1039 height 524
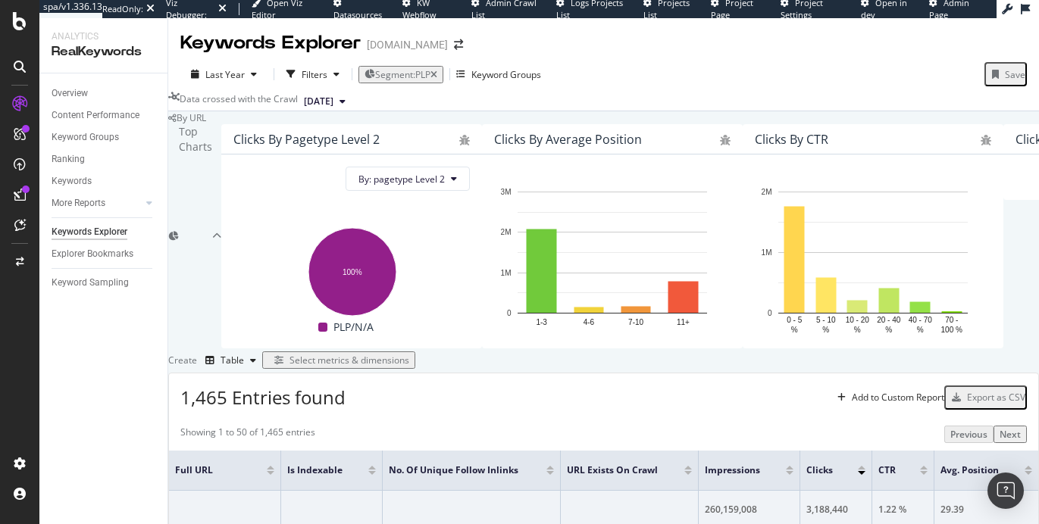
click at [886, 348] on div "Create Table Select metrics & dimensions" at bounding box center [603, 360] width 870 height 24
click at [409, 354] on div "Select metrics & dimensions" at bounding box center [349, 360] width 120 height 13
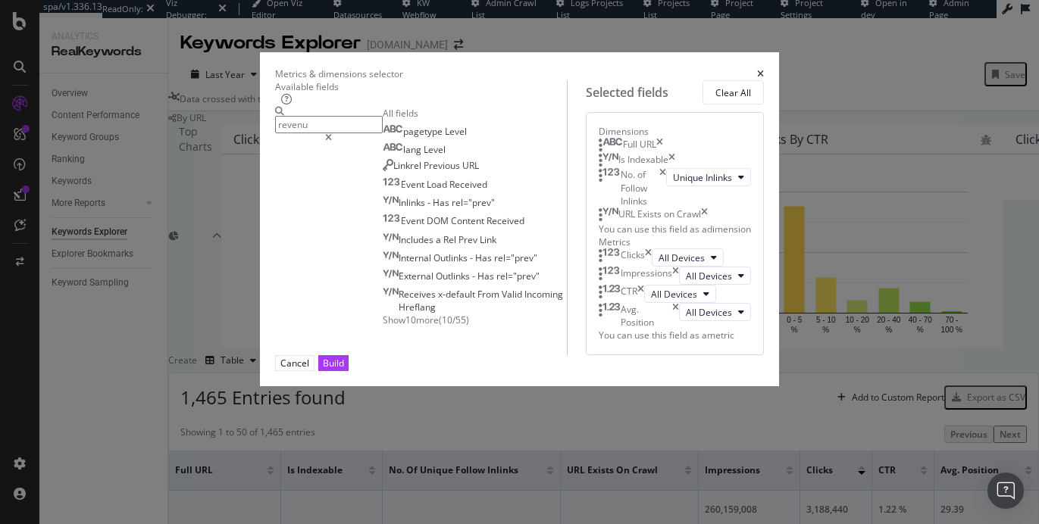
type input "revenue"
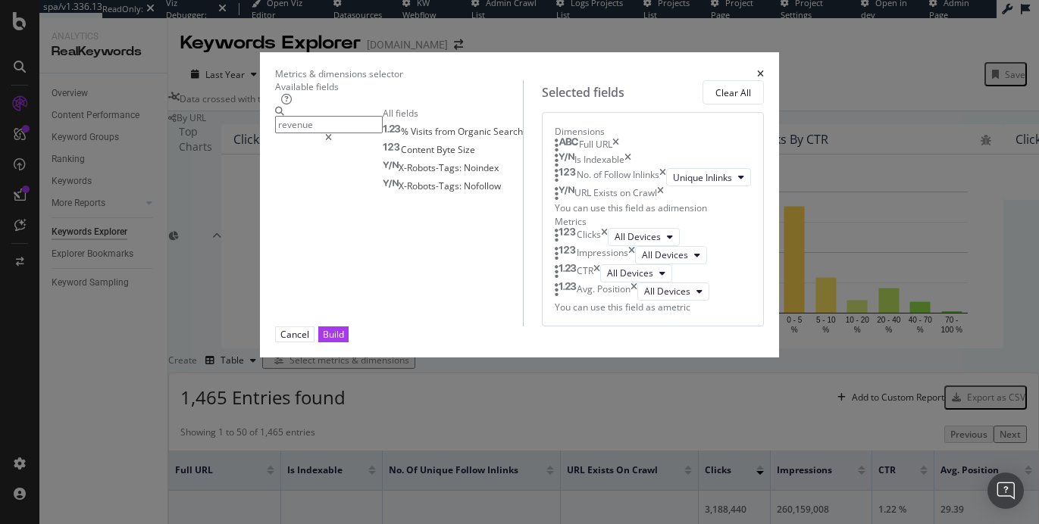
click at [345, 133] on input "revenue" at bounding box center [329, 124] width 108 height 17
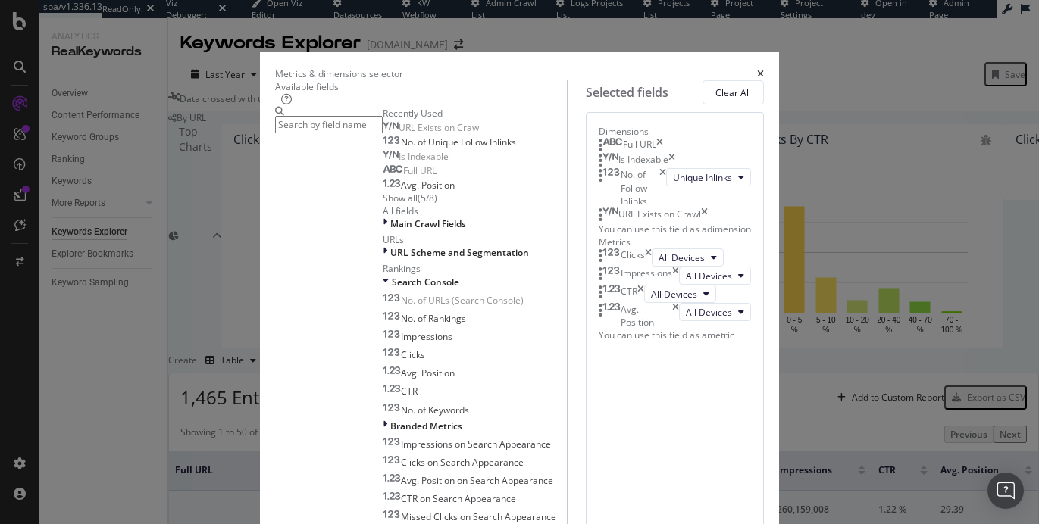
scroll to position [197, 0]
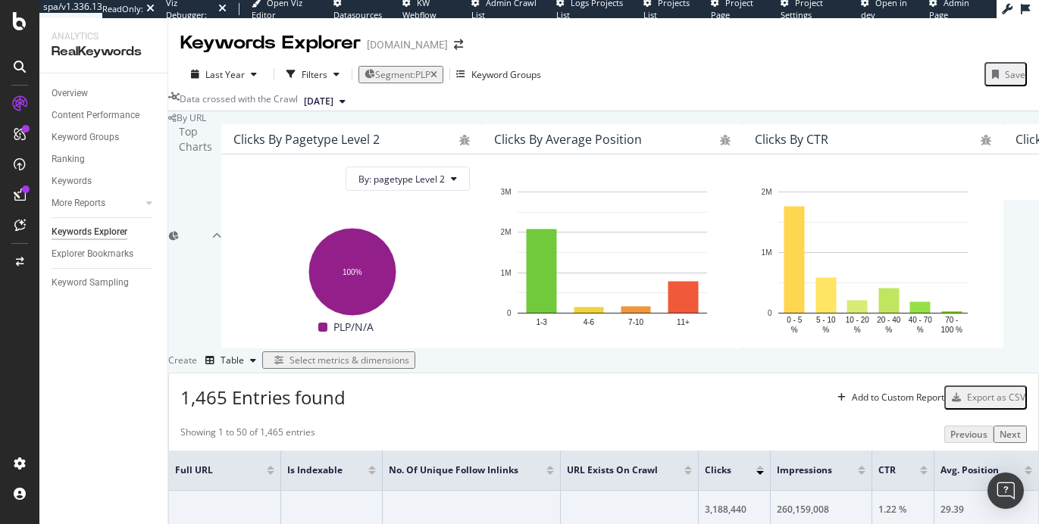
click at [108, 364] on div "Overview Content Performance Keyword Groups Ranking Keywords More Reports Count…" at bounding box center [103, 298] width 128 height 451
click at [409, 367] on div "Select metrics & dimensions" at bounding box center [349, 360] width 120 height 13
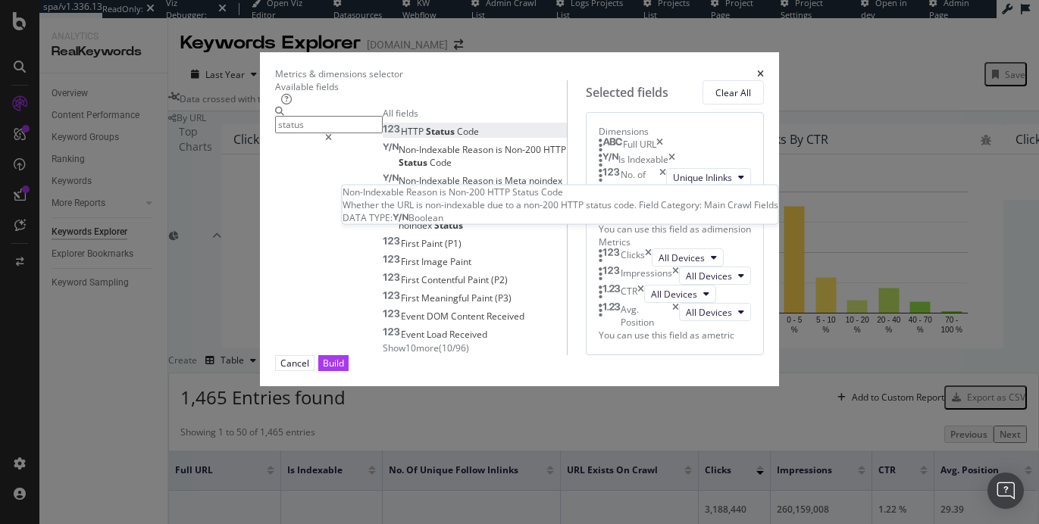
type input "status"
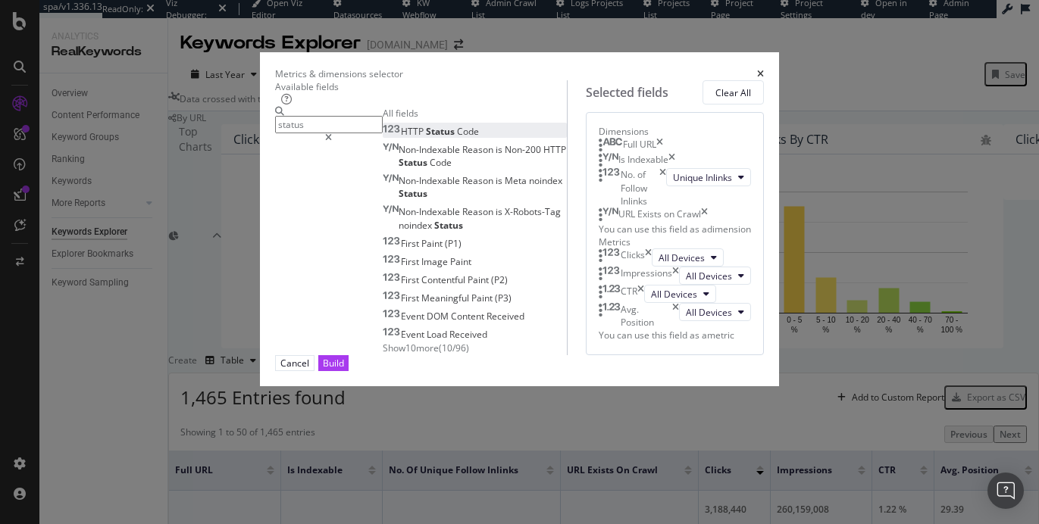
click at [383, 138] on div "HTTP Status Code" at bounding box center [431, 131] width 96 height 13
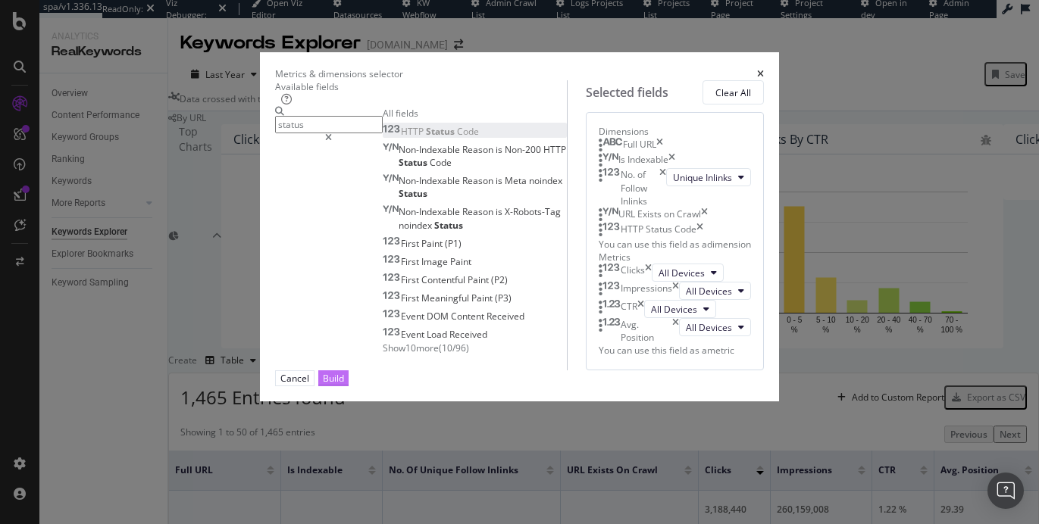
click at [344, 385] on div "Build" at bounding box center [333, 378] width 21 height 13
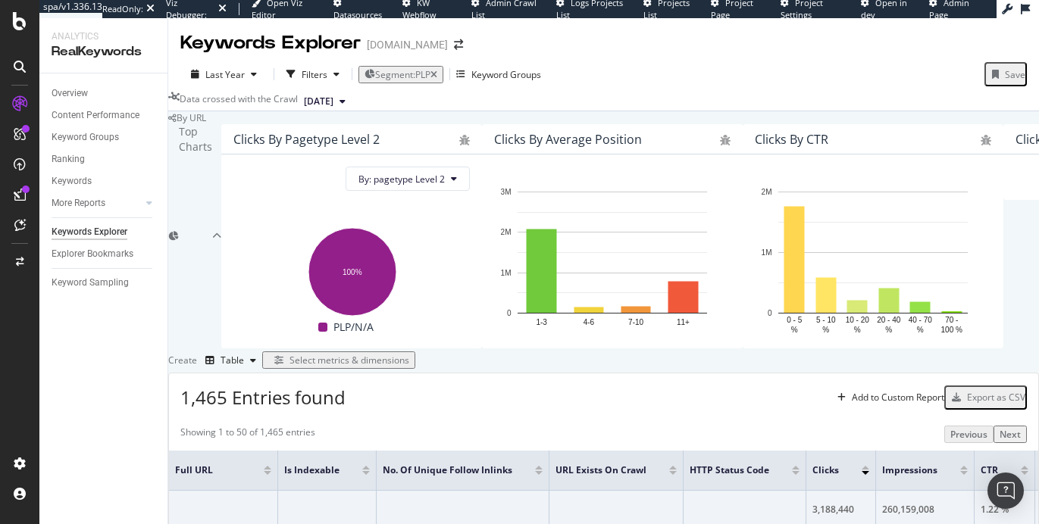
scroll to position [0, 418]
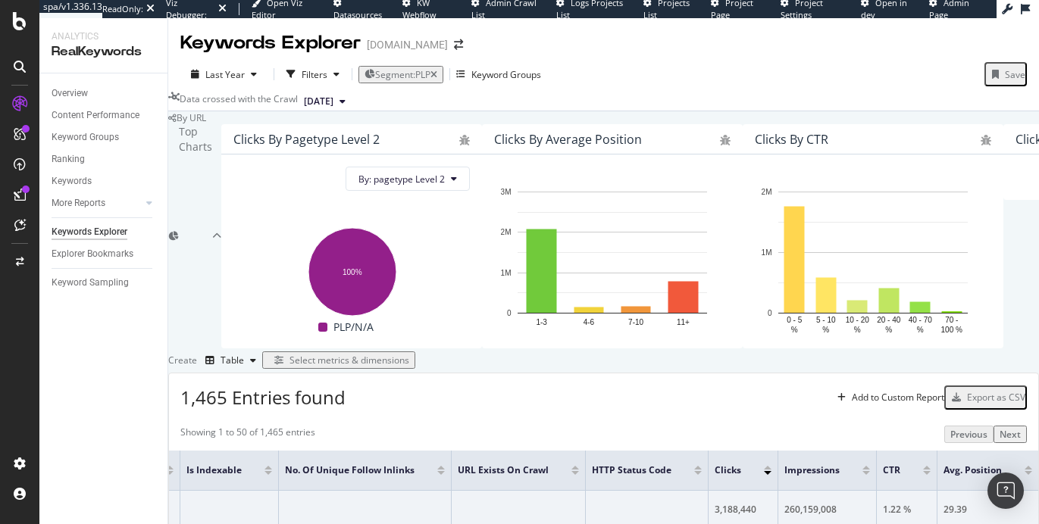
click at [333, 95] on span "[DATE]" at bounding box center [319, 102] width 30 height 14
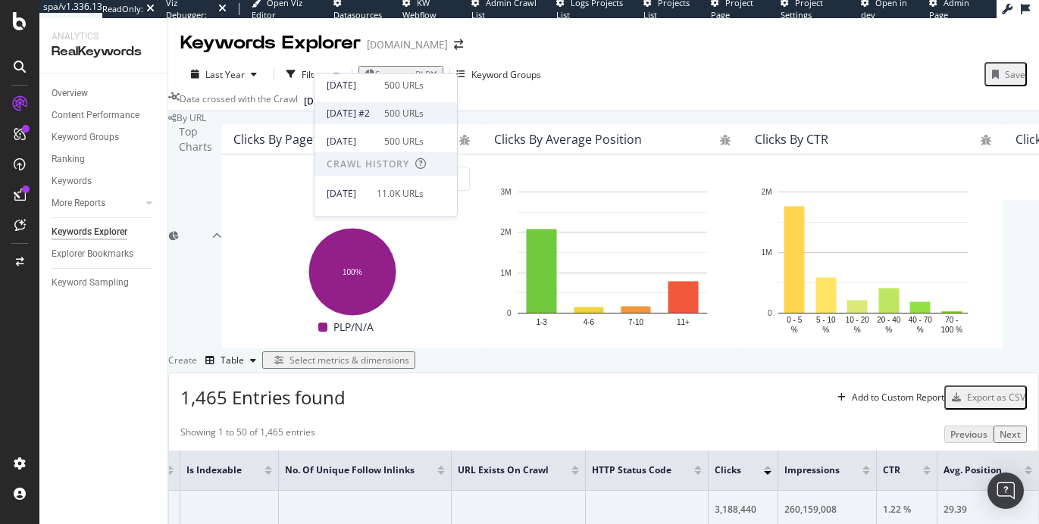
scroll to position [108, 0]
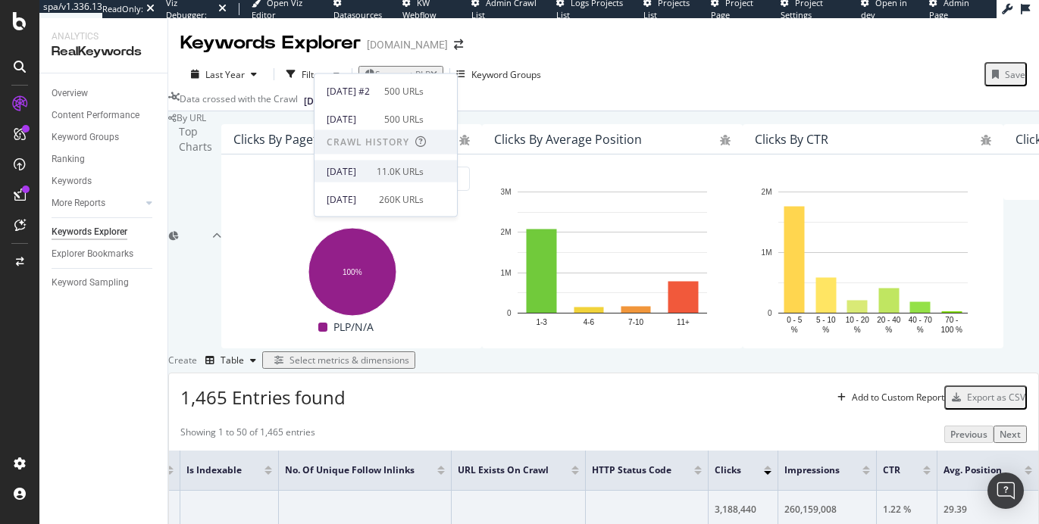
click at [364, 170] on div "[DATE]" at bounding box center [347, 171] width 41 height 14
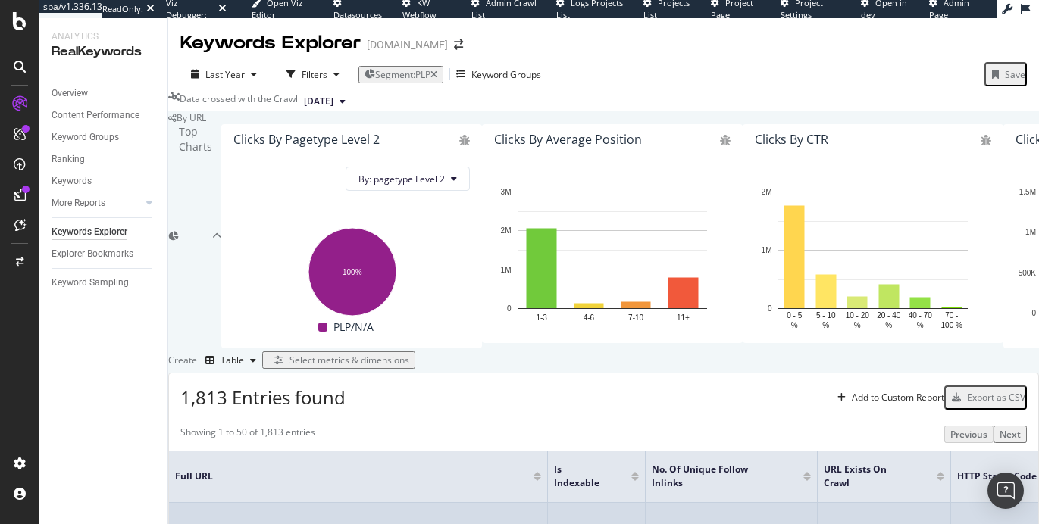
scroll to position [0, 440]
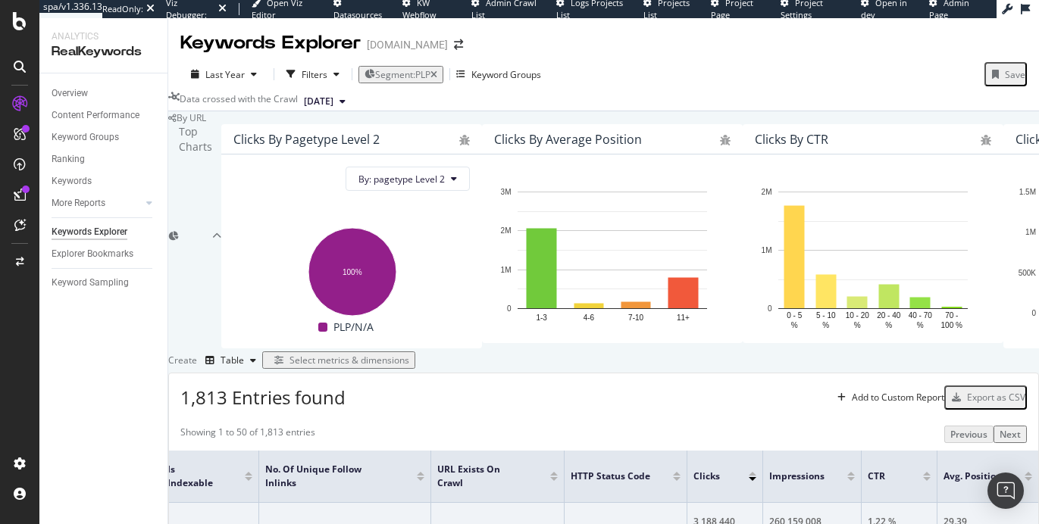
click at [967, 391] on div "Export as CSV" at bounding box center [996, 397] width 58 height 13
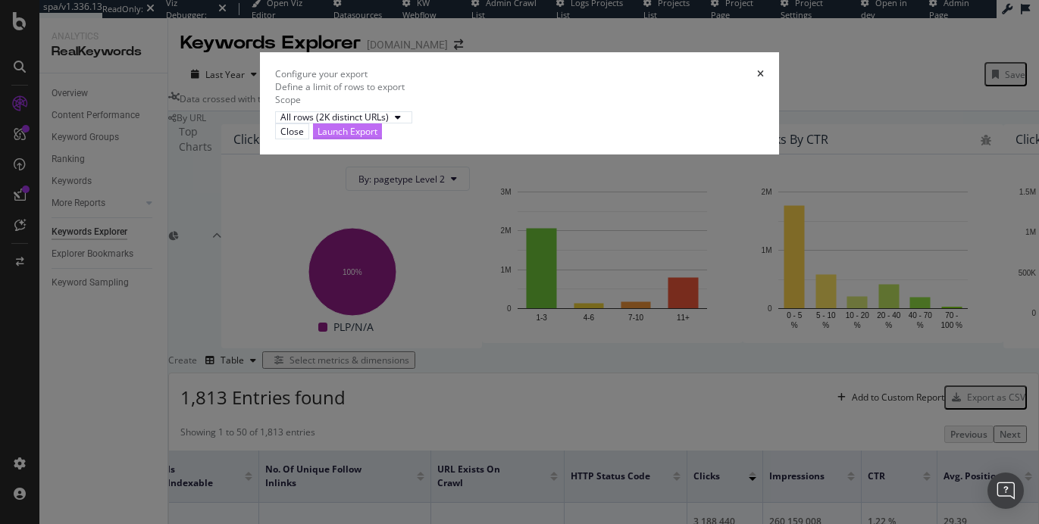
click at [377, 139] on div "Launch Export" at bounding box center [347, 131] width 60 height 14
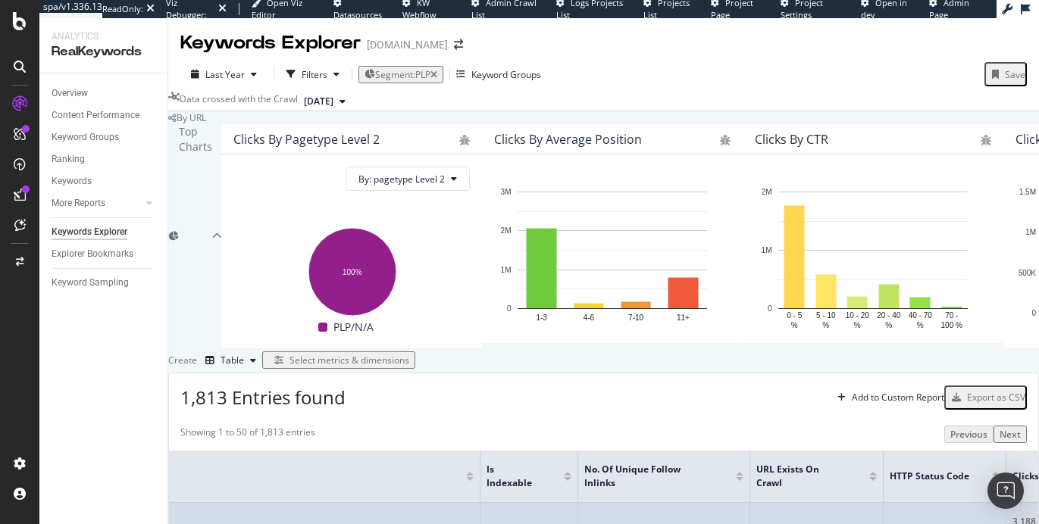
scroll to position [0, 0]
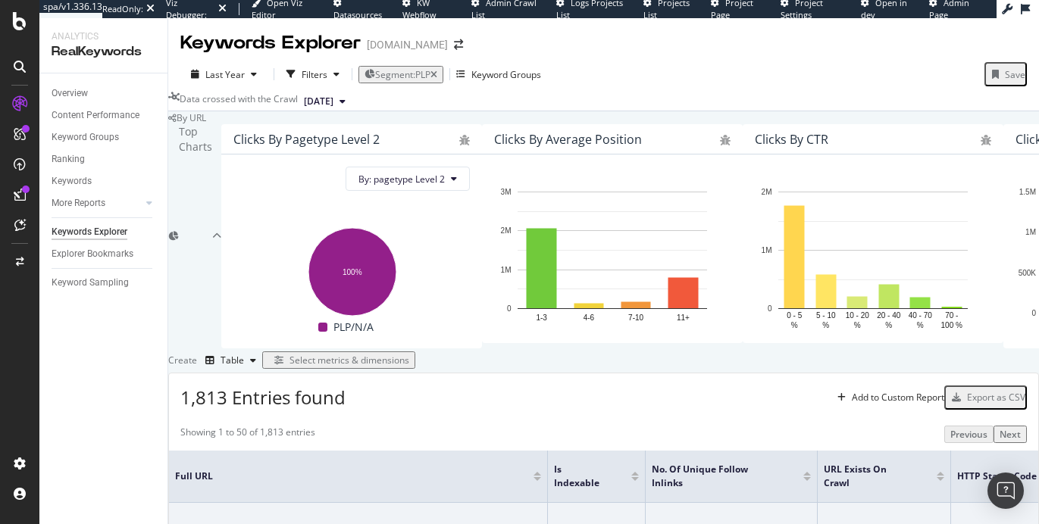
click at [409, 354] on div "Select metrics & dimensions" at bounding box center [349, 360] width 120 height 13
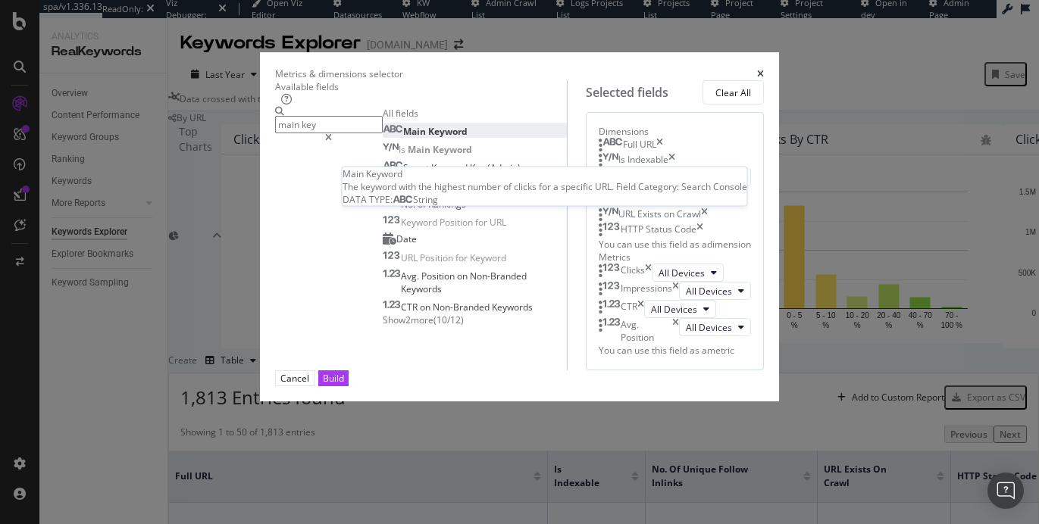
type input "main key"
click at [428, 138] on span "Keyword" at bounding box center [447, 131] width 39 height 13
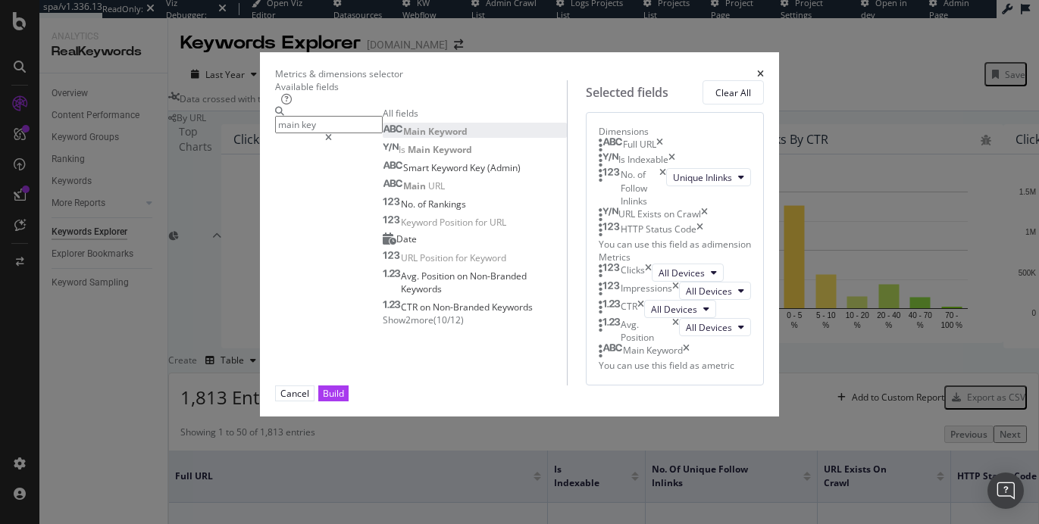
scroll to position [255, 0]
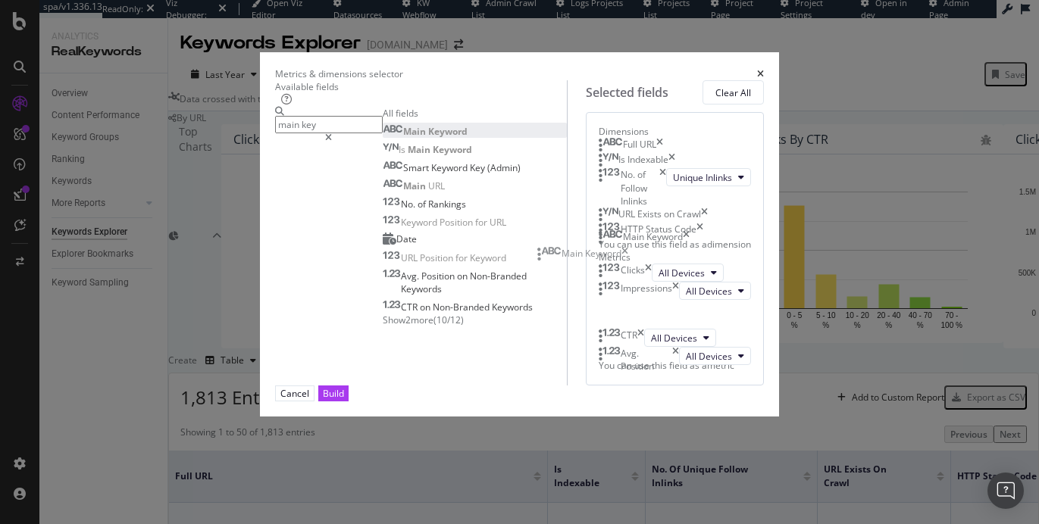
drag, startPoint x: 560, startPoint y: 373, endPoint x: 546, endPoint y: 262, distance: 112.2
click at [546, 262] on body "spa/v1.336.13 ReadOnly: Viz Debugger: Open Viz Editor Datasources KW Webflow Ad…" at bounding box center [519, 262] width 1039 height 524
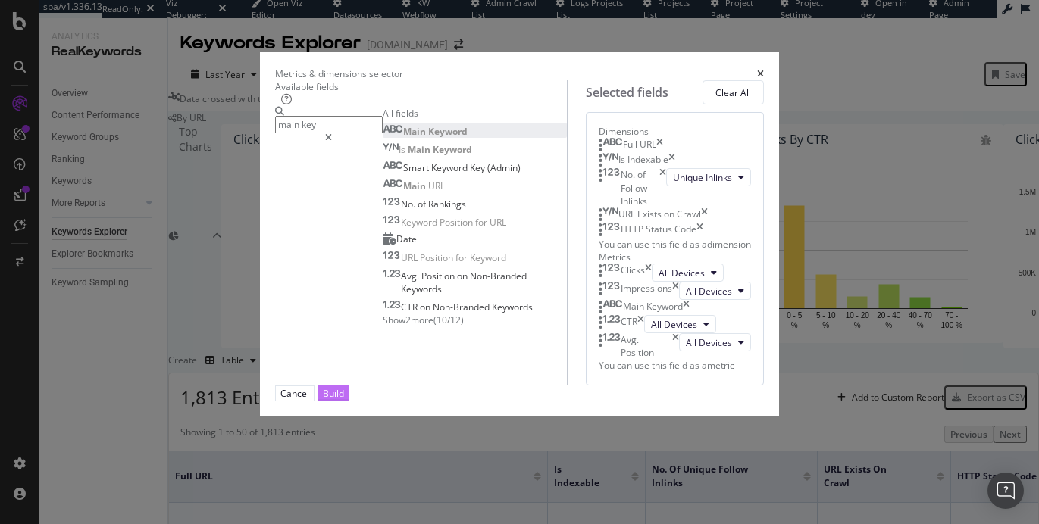
click at [344, 400] on div "Build" at bounding box center [333, 393] width 21 height 13
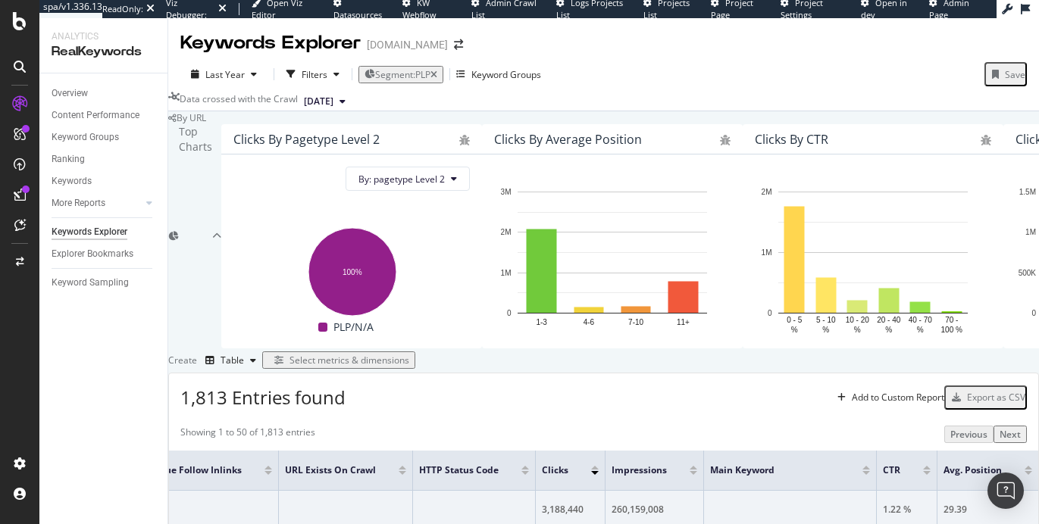
scroll to position [317, 0]
click at [967, 391] on div "Export as CSV" at bounding box center [996, 397] width 58 height 13
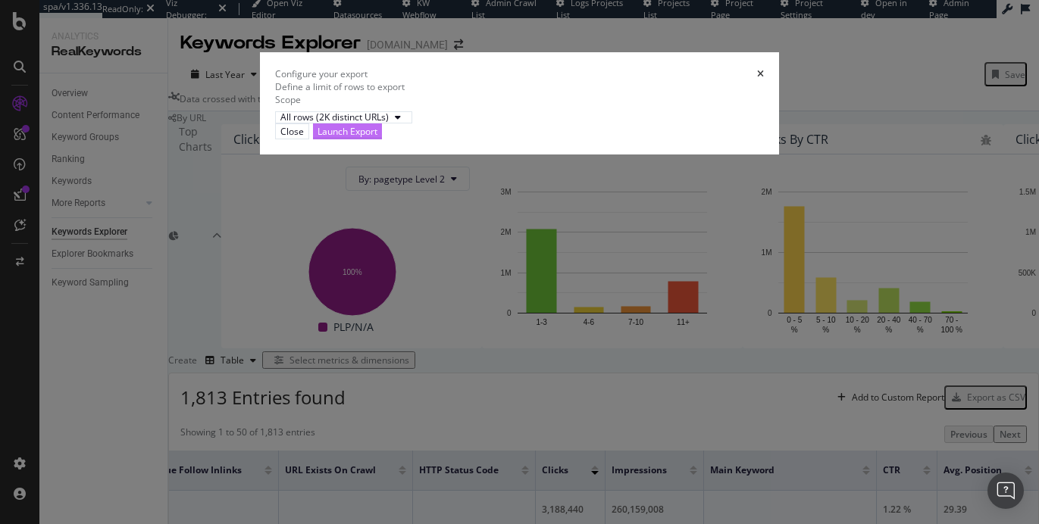
click at [377, 138] on div "Launch Export" at bounding box center [347, 131] width 60 height 13
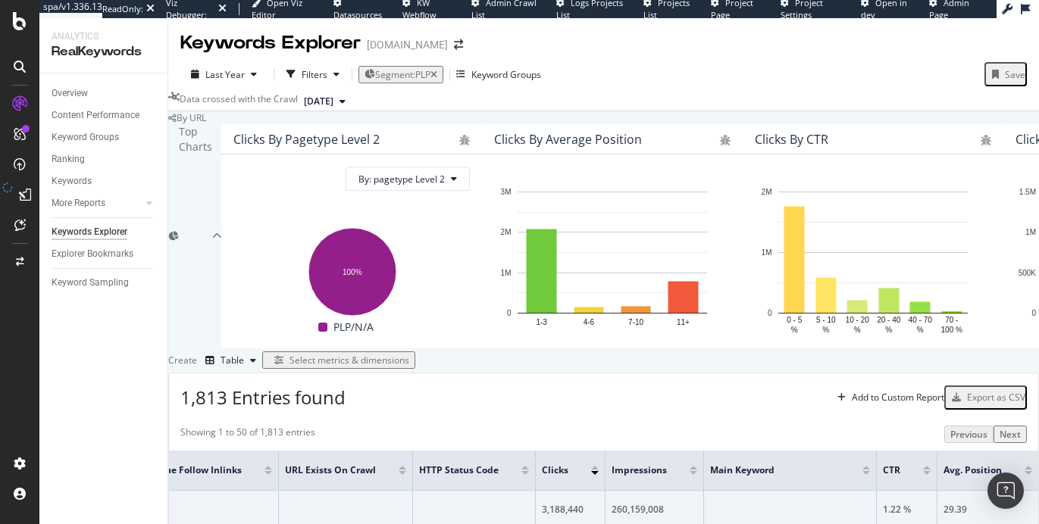
drag, startPoint x: 83, startPoint y: 263, endPoint x: 633, endPoint y: 5, distance: 608.0
click at [409, 354] on div "Select metrics & dimensions" at bounding box center [349, 360] width 120 height 13
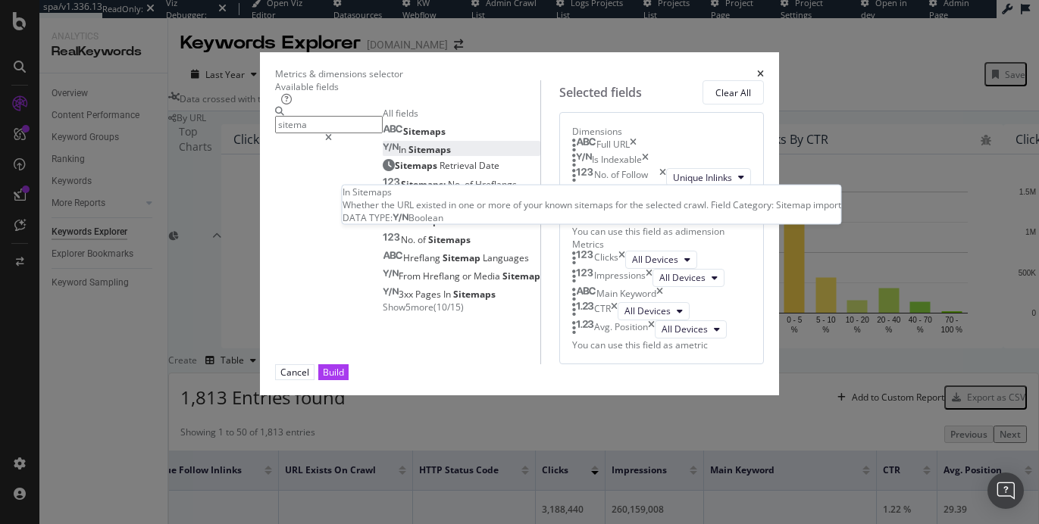
type input "sitema"
click at [408, 156] on span "Sitemaps" at bounding box center [429, 149] width 42 height 13
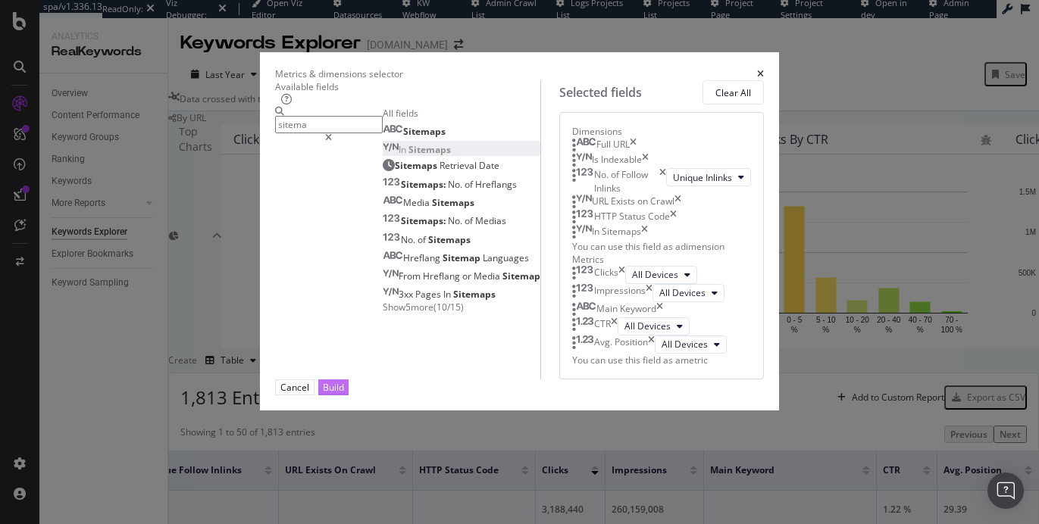
click at [348, 395] on button "Build" at bounding box center [333, 388] width 30 height 16
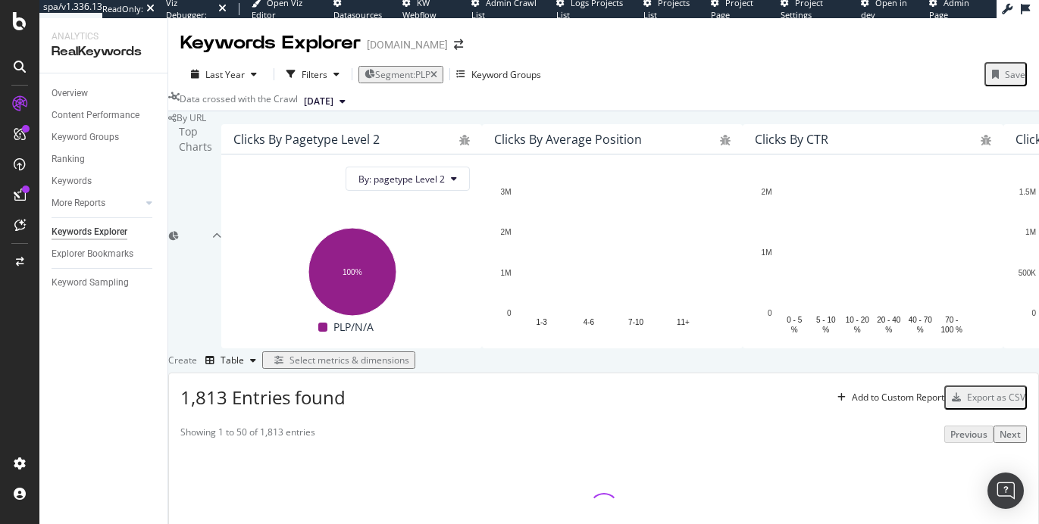
scroll to position [282, 0]
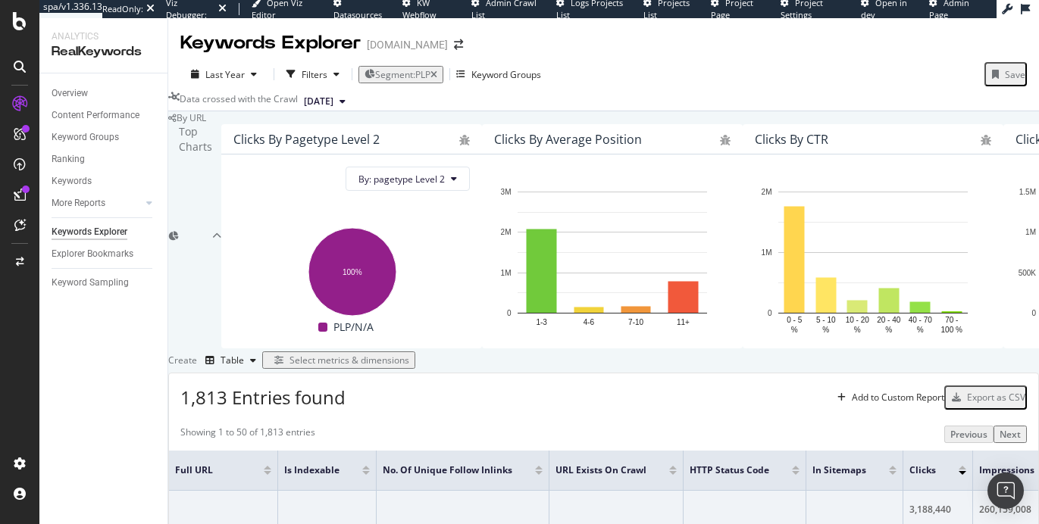
click at [967, 391] on div "Export as CSV" at bounding box center [996, 397] width 58 height 13
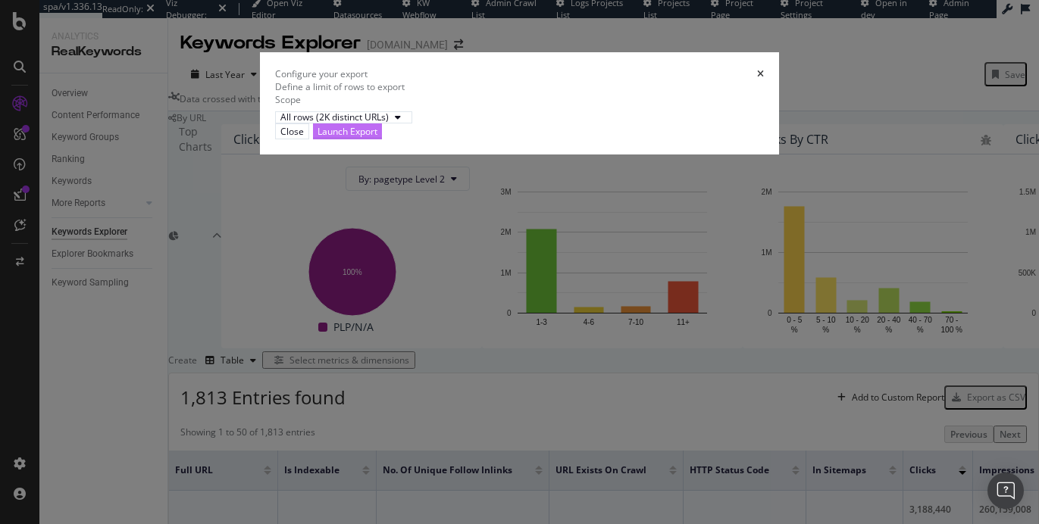
click at [377, 138] on div "Launch Export" at bounding box center [347, 131] width 60 height 13
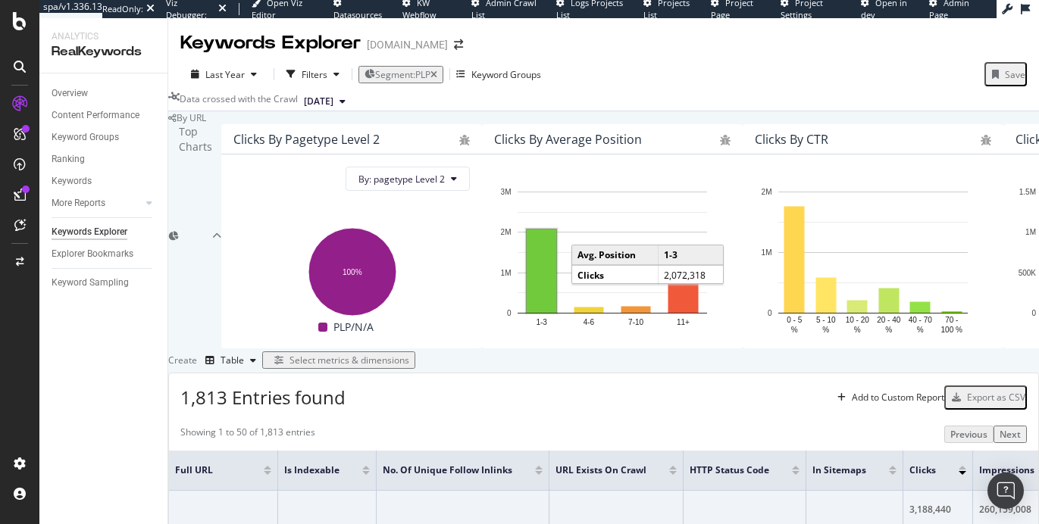
scroll to position [245, 0]
click at [409, 354] on div "Select metrics & dimensions" at bounding box center [349, 360] width 120 height 13
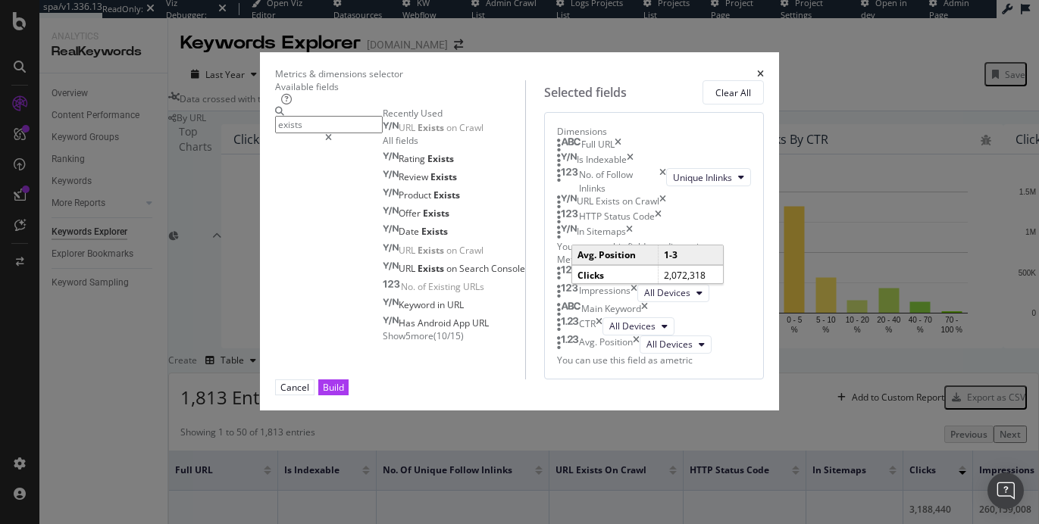
type input "exists"
click at [621, 153] on icon "times" at bounding box center [617, 145] width 7 height 15
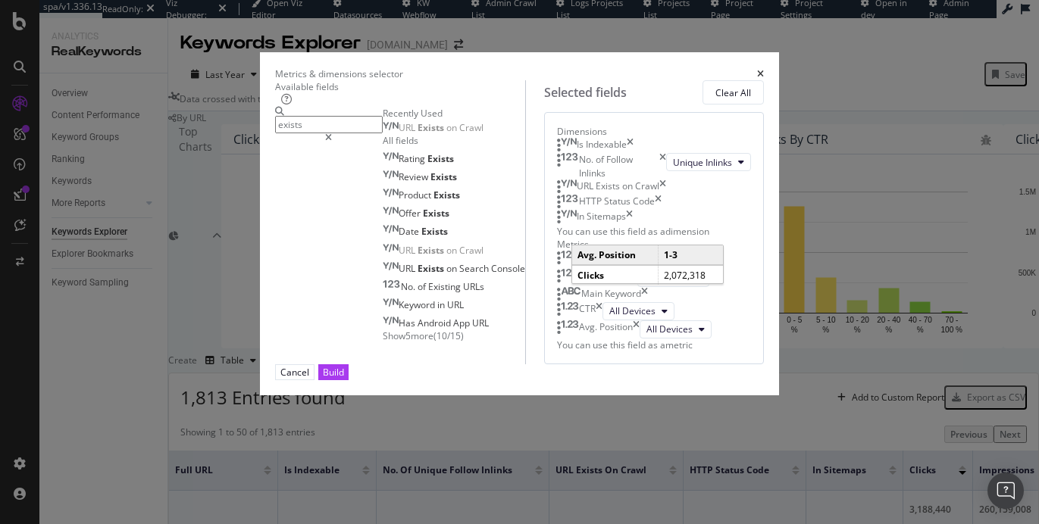
click at [633, 153] on icon "times" at bounding box center [629, 145] width 7 height 15
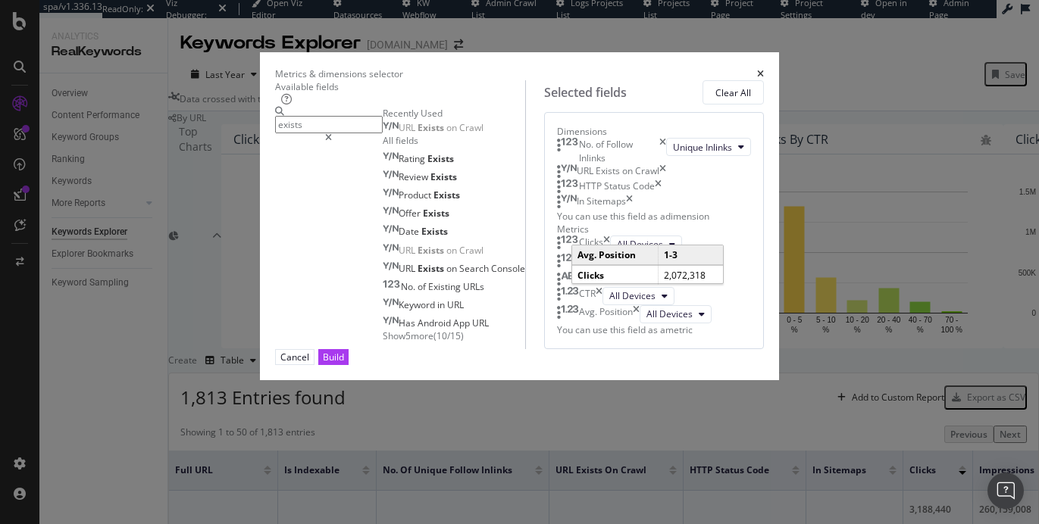
click at [666, 164] on icon "times" at bounding box center [662, 151] width 7 height 26
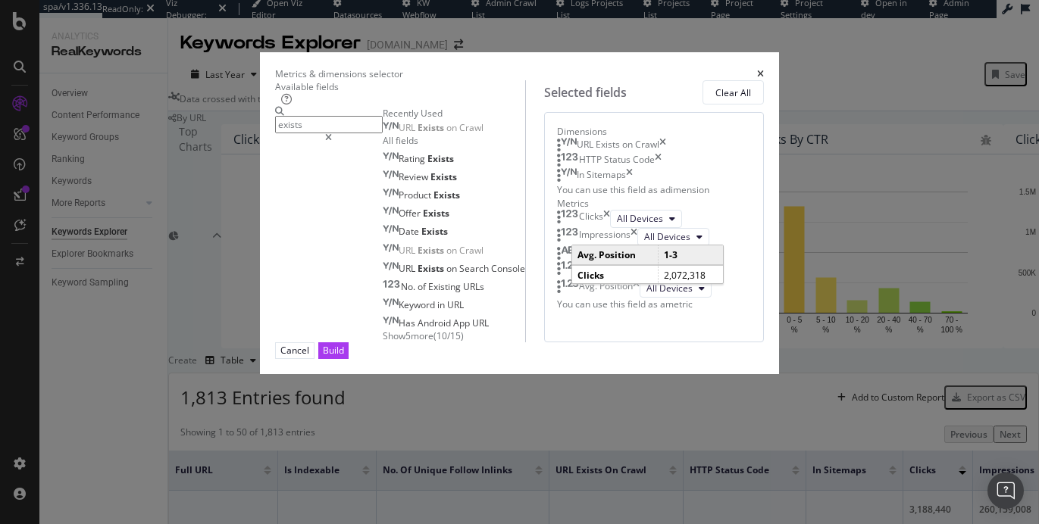
click at [661, 168] on icon "times" at bounding box center [658, 160] width 7 height 15
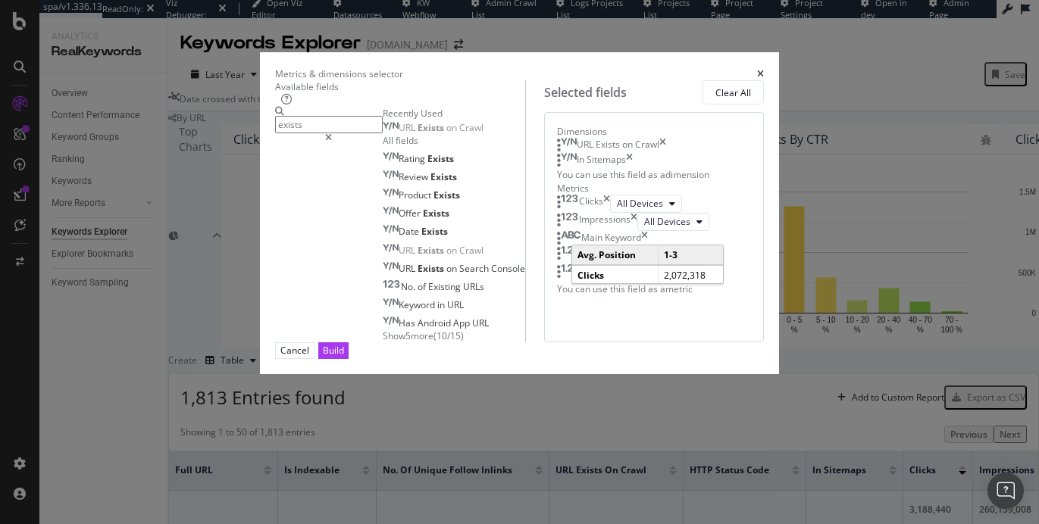
click at [633, 168] on icon "times" at bounding box center [629, 160] width 7 height 15
click at [648, 231] on icon "times" at bounding box center [644, 223] width 7 height 15
click at [602, 234] on icon "times" at bounding box center [598, 225] width 7 height 18
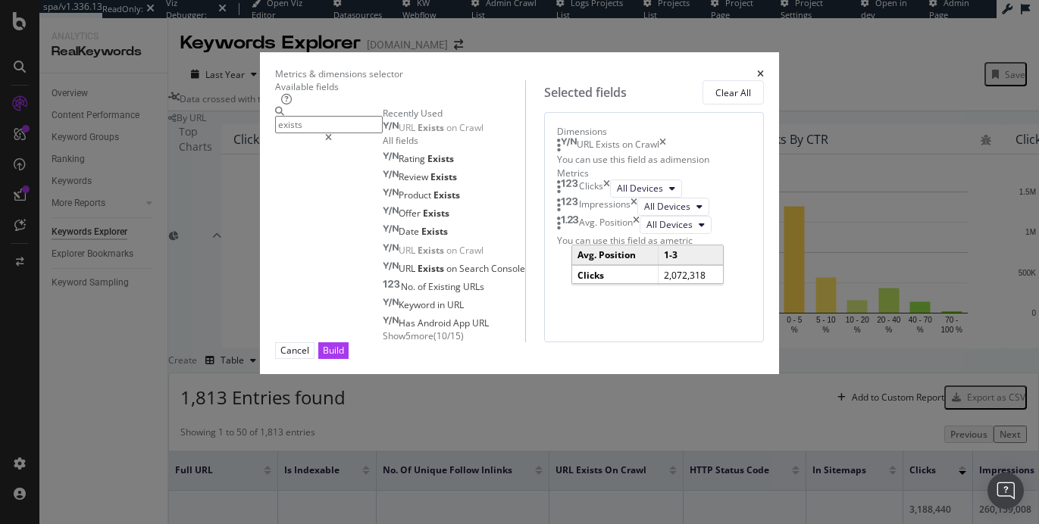
click at [639, 234] on icon "times" at bounding box center [636, 225] width 7 height 18
click at [344, 357] on div "Build" at bounding box center [333, 350] width 21 height 13
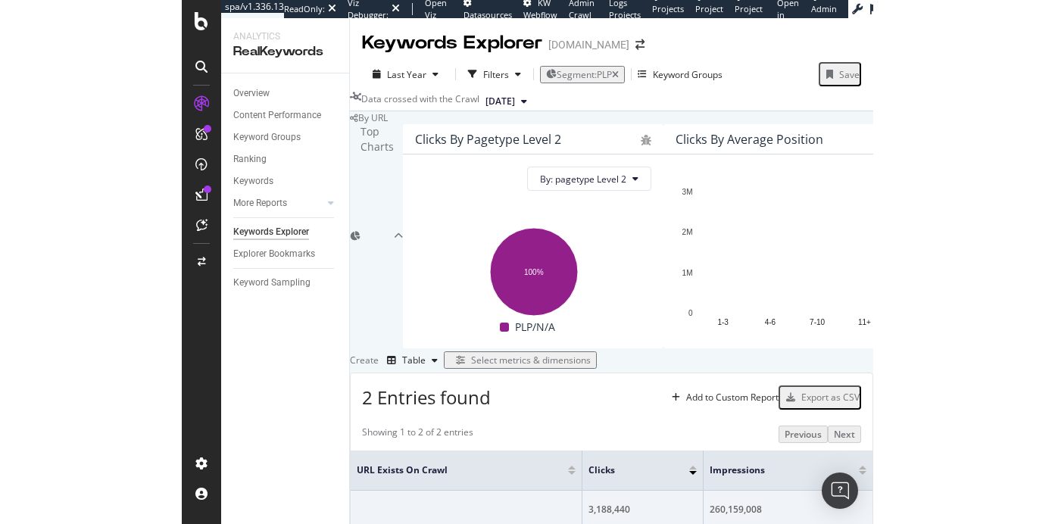
scroll to position [323, 0]
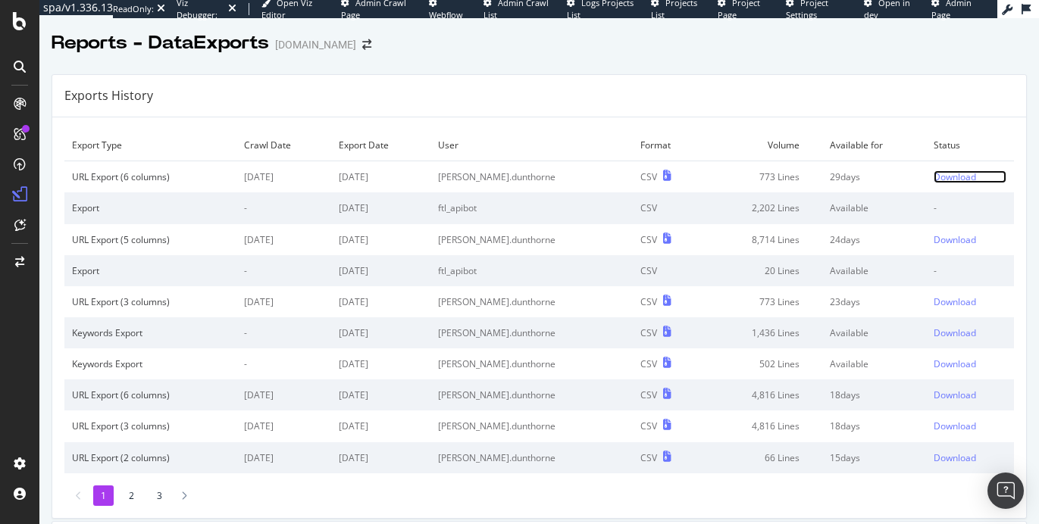
click at [933, 172] on div "Download" at bounding box center [954, 176] width 42 height 13
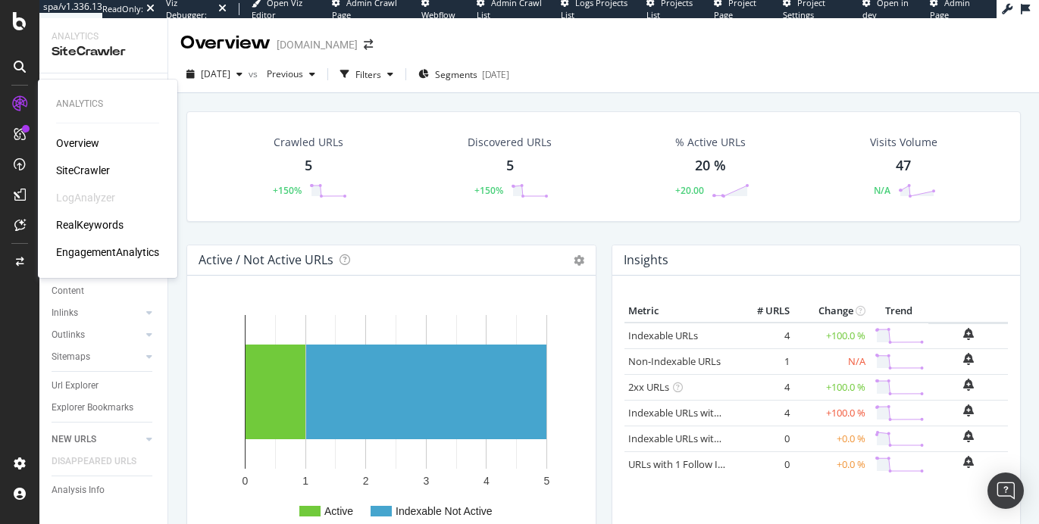
click at [113, 247] on div "EngagementAnalytics" at bounding box center [107, 252] width 103 height 15
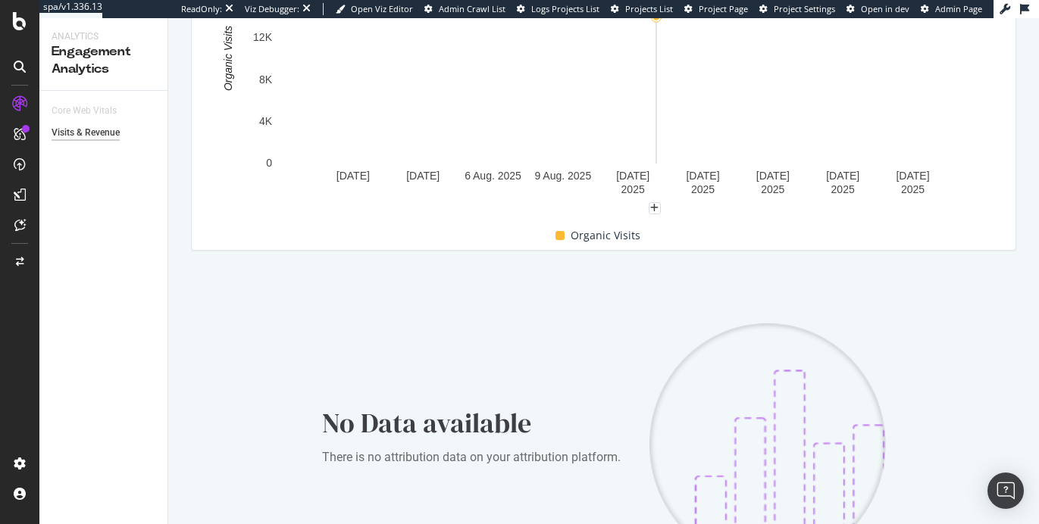
scroll to position [425, 0]
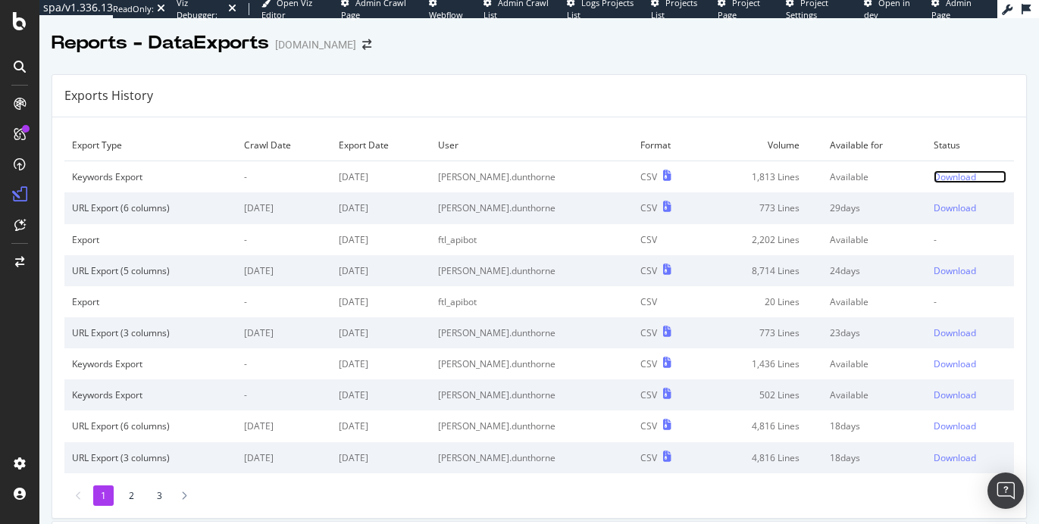
click at [933, 177] on div "Download" at bounding box center [954, 176] width 42 height 13
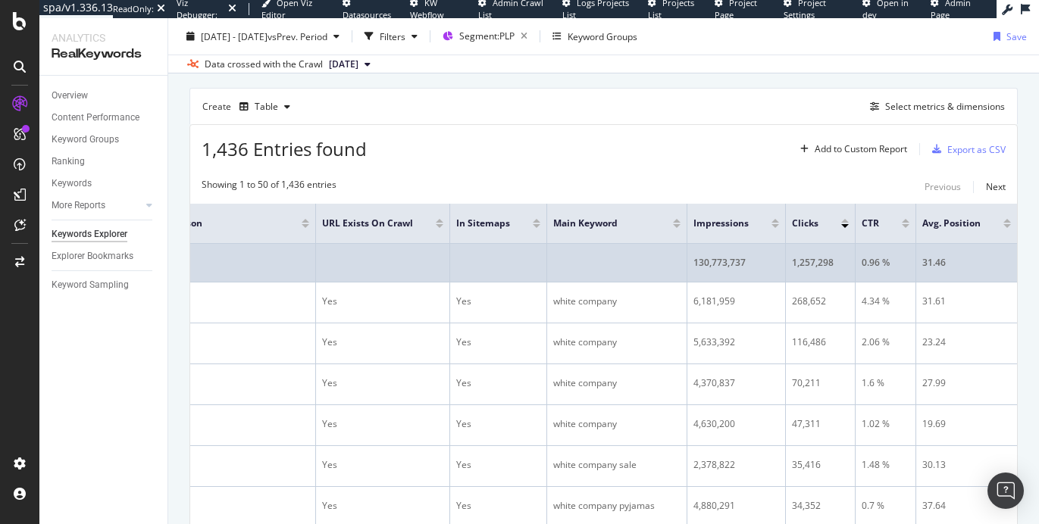
scroll to position [0, 936]
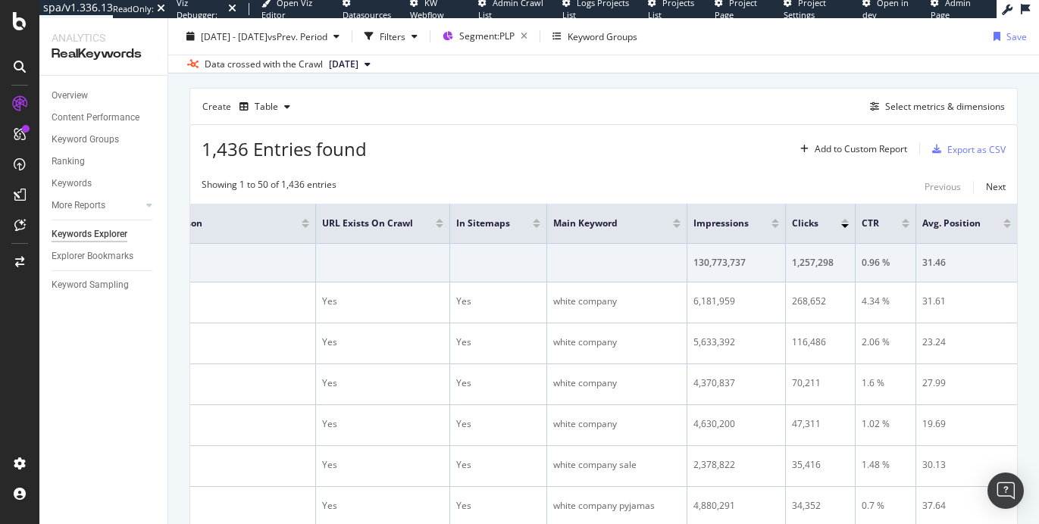
click at [436, 219] on div at bounding box center [440, 221] width 8 height 4
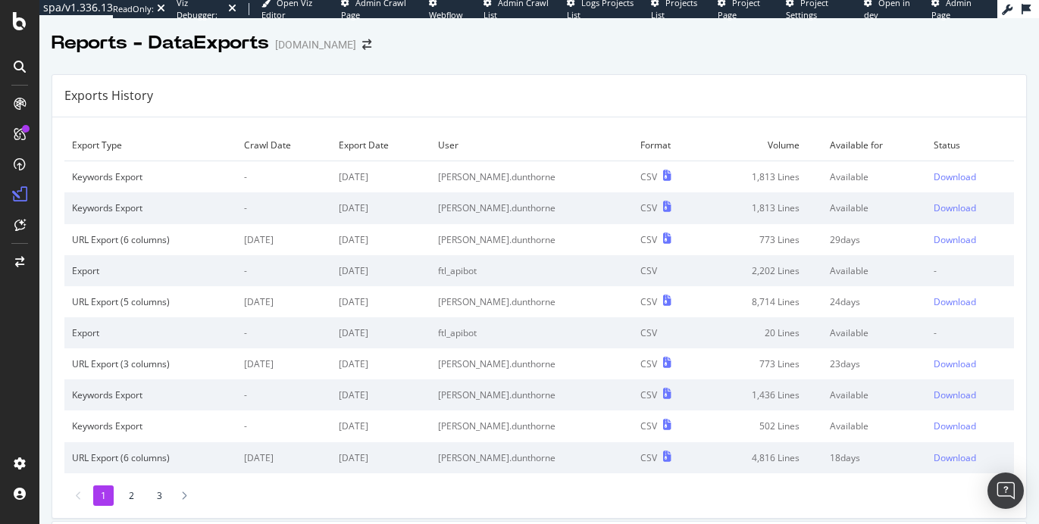
click at [526, 154] on td "User" at bounding box center [531, 146] width 202 height 32
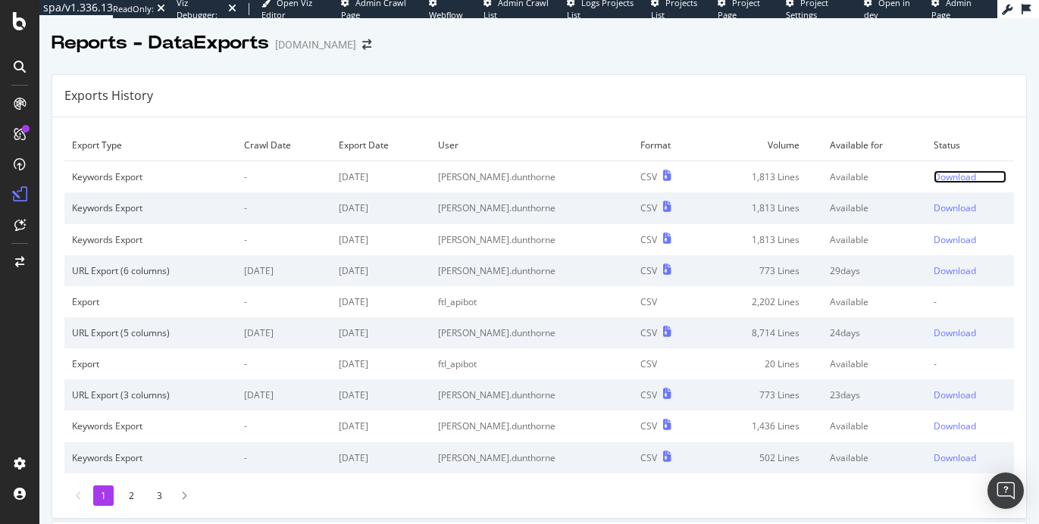
click at [933, 178] on div "Download" at bounding box center [954, 176] width 42 height 13
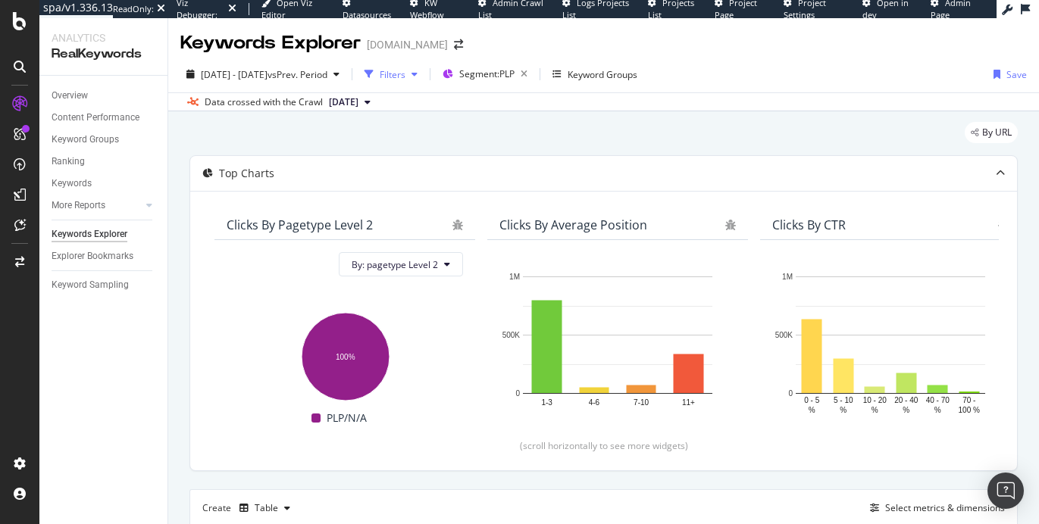
click at [405, 72] on div "Filters" at bounding box center [393, 74] width 26 height 13
